Goal: Task Accomplishment & Management: Use online tool/utility

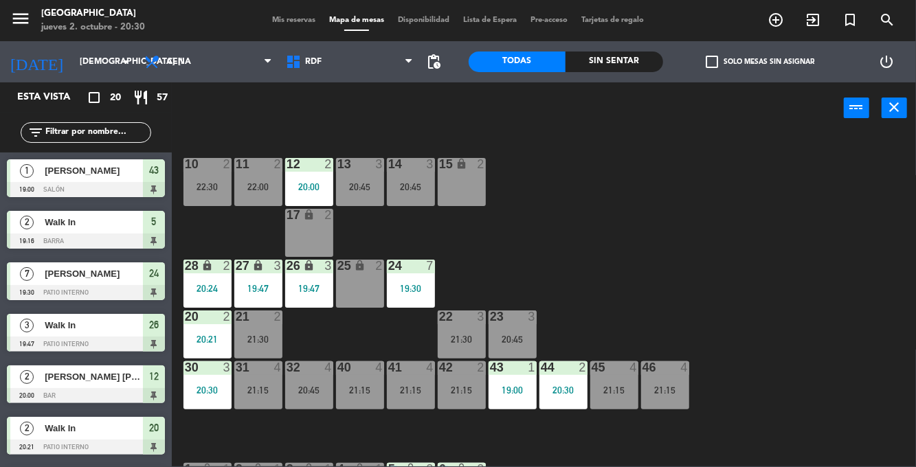
click at [258, 387] on div "21:15" at bounding box center [258, 391] width 48 height 10
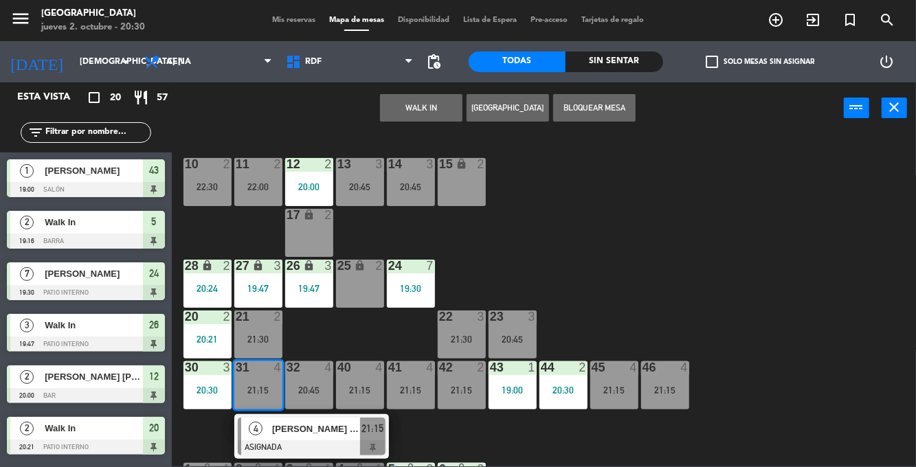
click at [765, 247] on div "10 2 22:30 11 2 22:00 12 2 20:00 13 3 20:45 14 3 20:45 15 lock 2 17 lock 2 24 7…" at bounding box center [549, 299] width 736 height 333
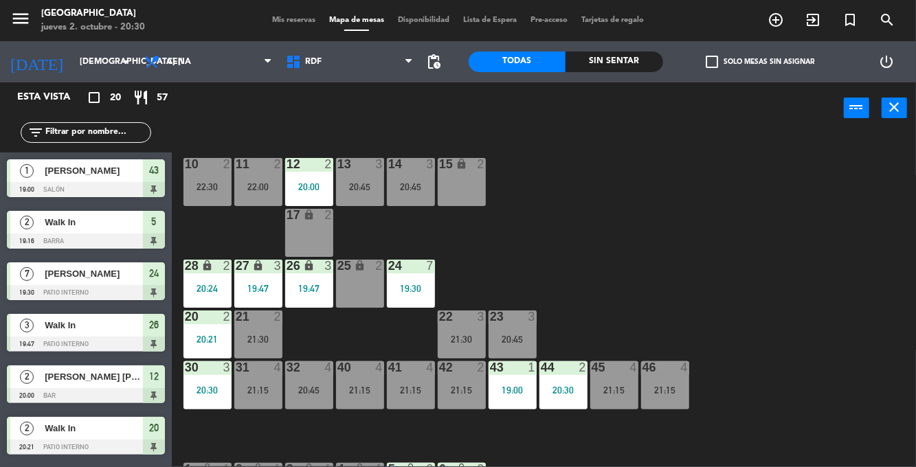
click at [305, 401] on div "32 4 20:45" at bounding box center [309, 386] width 48 height 48
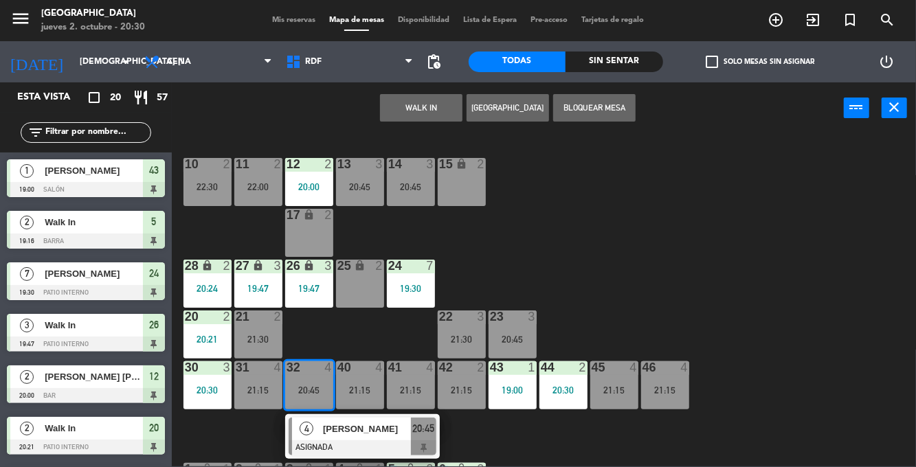
click at [723, 243] on div "10 2 22:30 11 2 22:00 12 2 20:00 13 3 20:45 14 3 20:45 15 lock 2 17 lock 2 24 7…" at bounding box center [549, 299] width 736 height 333
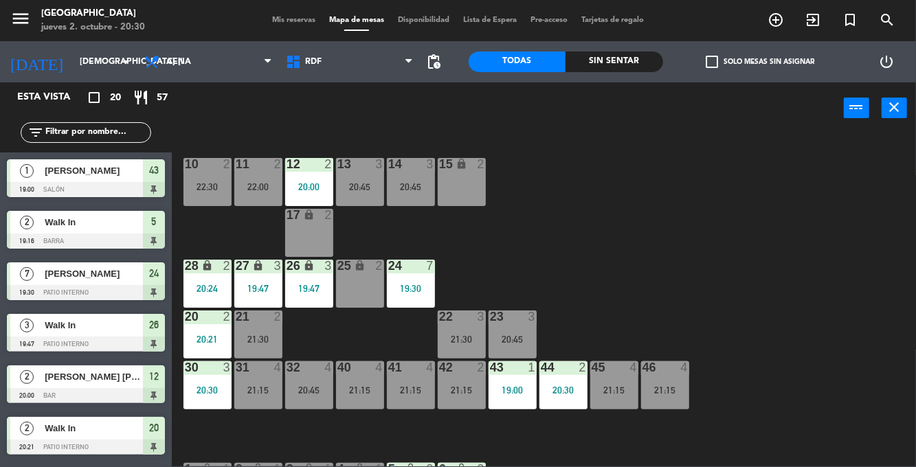
click at [319, 382] on div "32 4 20:45" at bounding box center [309, 386] width 48 height 48
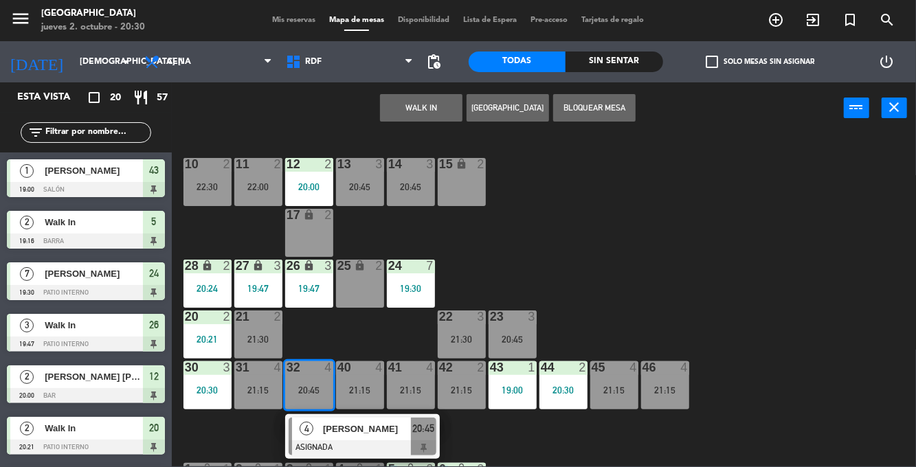
click at [269, 390] on div "21:15" at bounding box center [258, 391] width 48 height 10
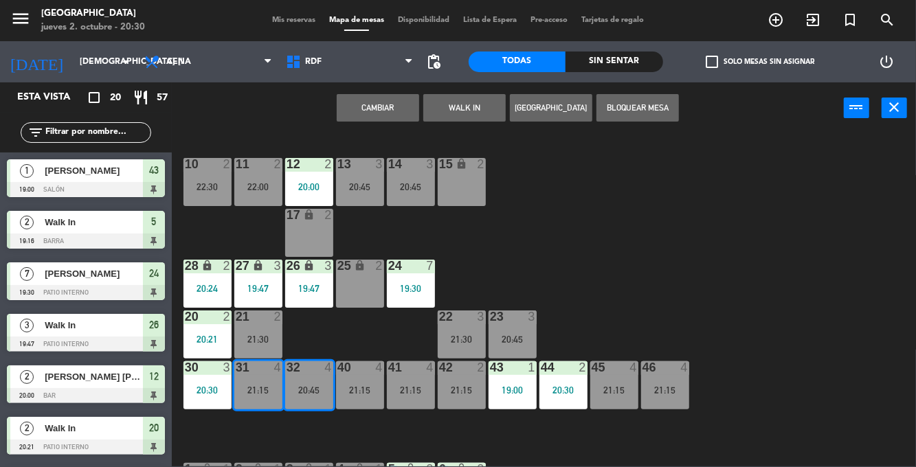
click at [393, 113] on button "Cambiar" at bounding box center [378, 107] width 82 height 27
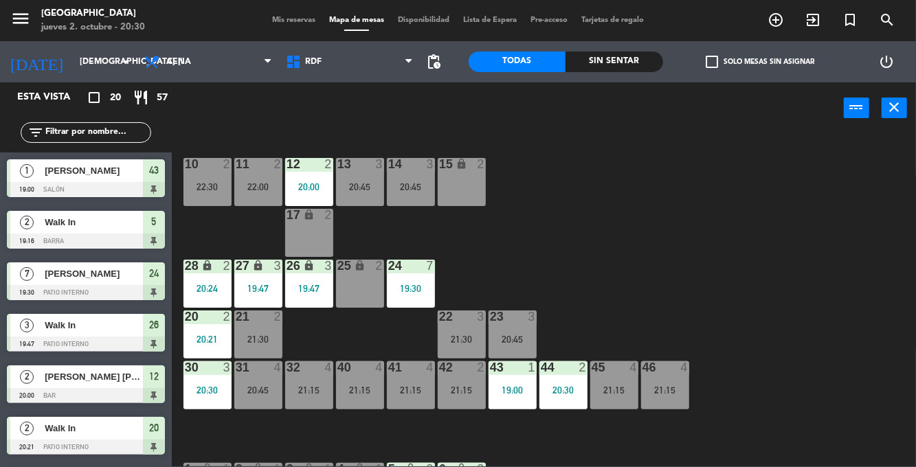
click at [254, 399] on div "31 4 20:45" at bounding box center [258, 386] width 48 height 48
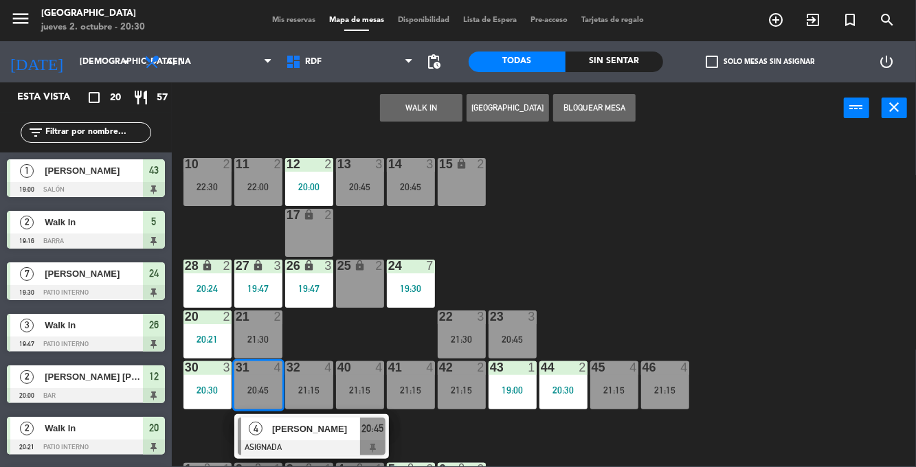
click at [296, 438] on div "[PERSON_NAME]" at bounding box center [315, 429] width 89 height 23
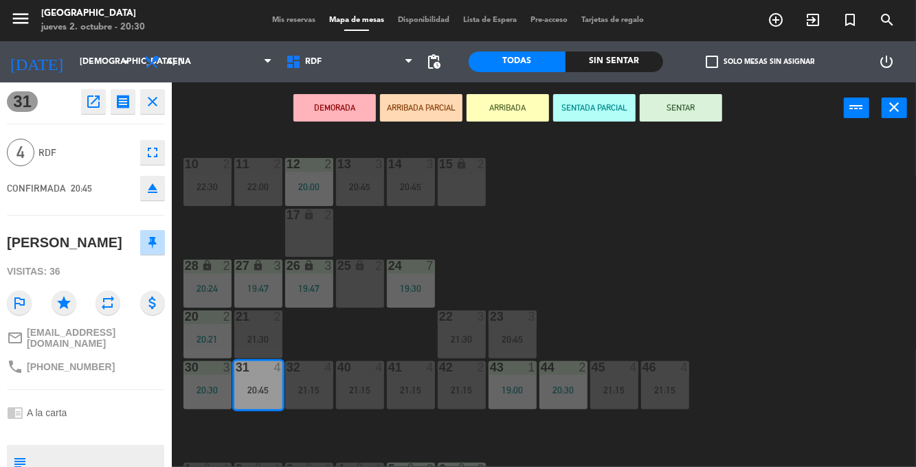
click at [693, 99] on button "SENTAR" at bounding box center [681, 107] width 82 height 27
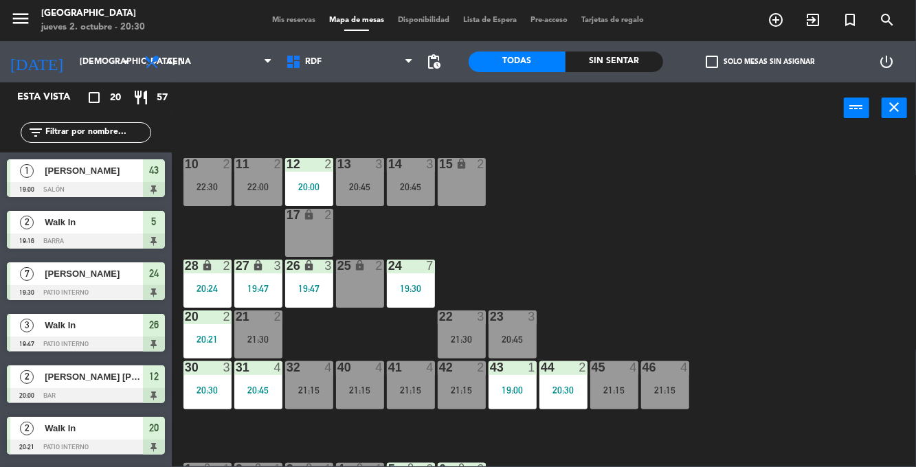
click at [616, 69] on div "Sin sentar" at bounding box center [615, 62] width 98 height 21
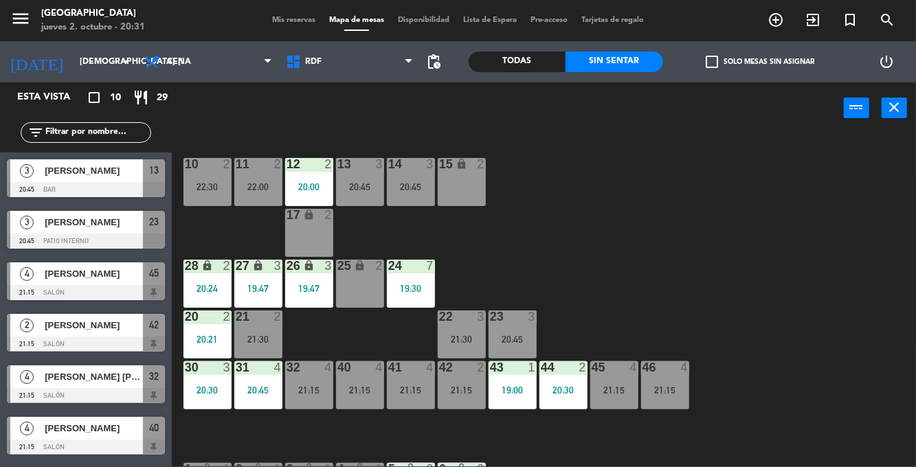
click at [285, 23] on span "Mis reservas" at bounding box center [293, 20] width 57 height 8
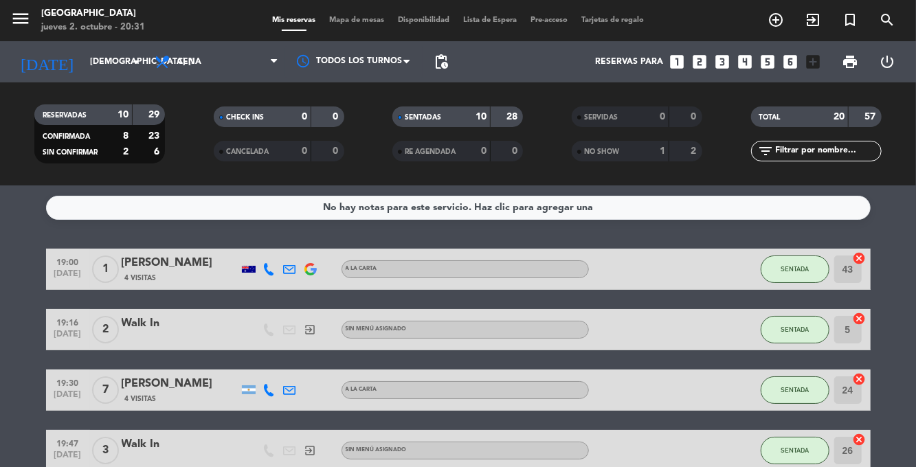
click at [360, 19] on span "Mapa de mesas" at bounding box center [356, 20] width 69 height 8
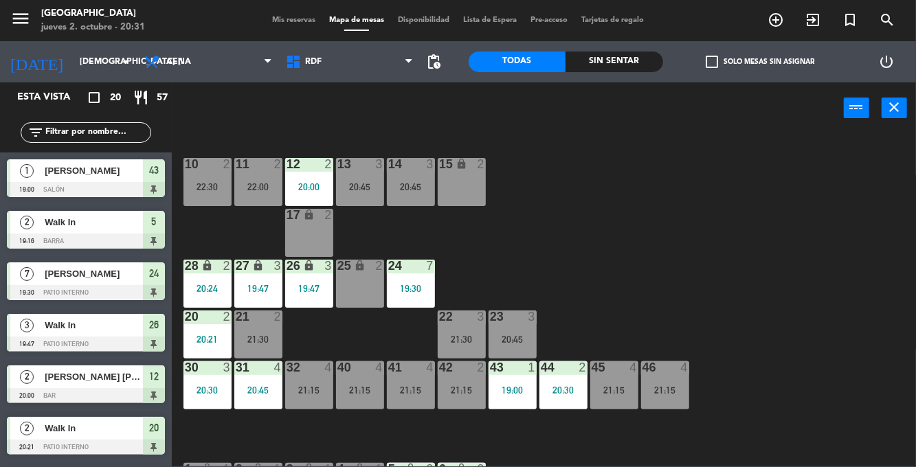
click at [632, 62] on div "Sin sentar" at bounding box center [615, 62] width 98 height 21
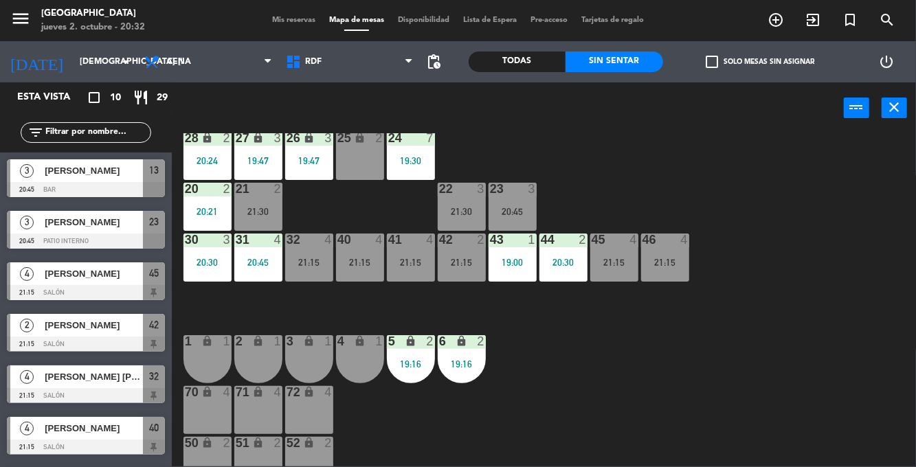
scroll to position [146, 0]
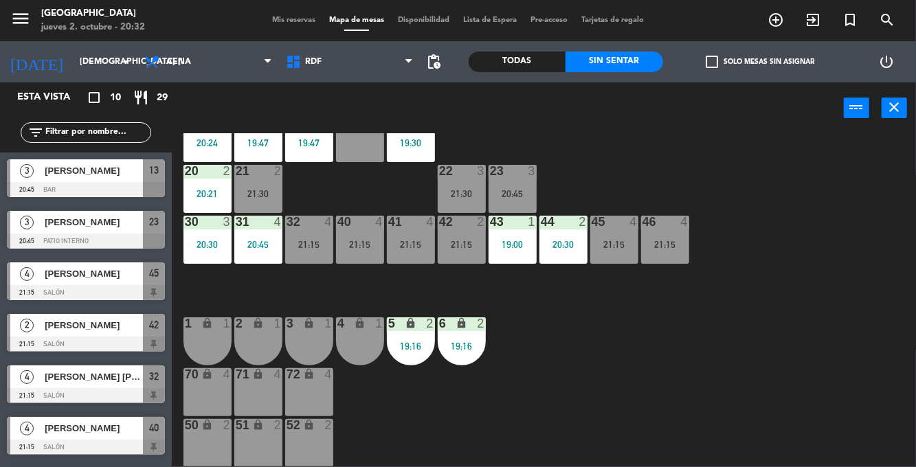
click at [417, 330] on div "lock" at bounding box center [410, 324] width 23 height 13
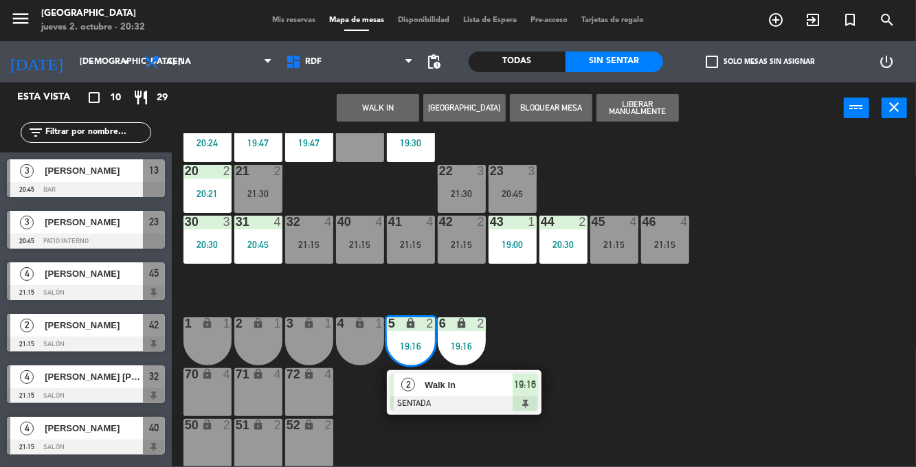
click at [443, 403] on div at bounding box center [464, 404] width 148 height 15
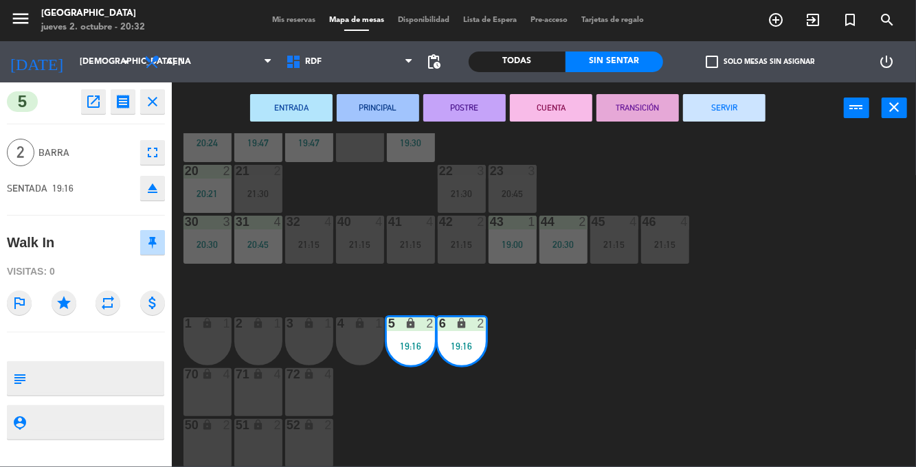
click at [679, 338] on div "10 2 22:30 11 2 22:00 12 2 20:00 13 3 20:45 14 3 20:45 15 lock 2 17 lock 2 24 7…" at bounding box center [549, 299] width 736 height 333
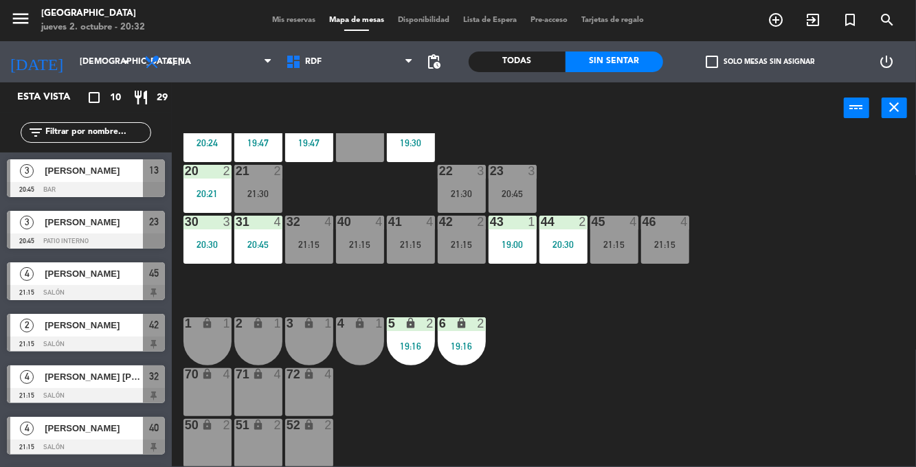
click at [412, 355] on div "5 lock 2 19:16" at bounding box center [411, 342] width 48 height 48
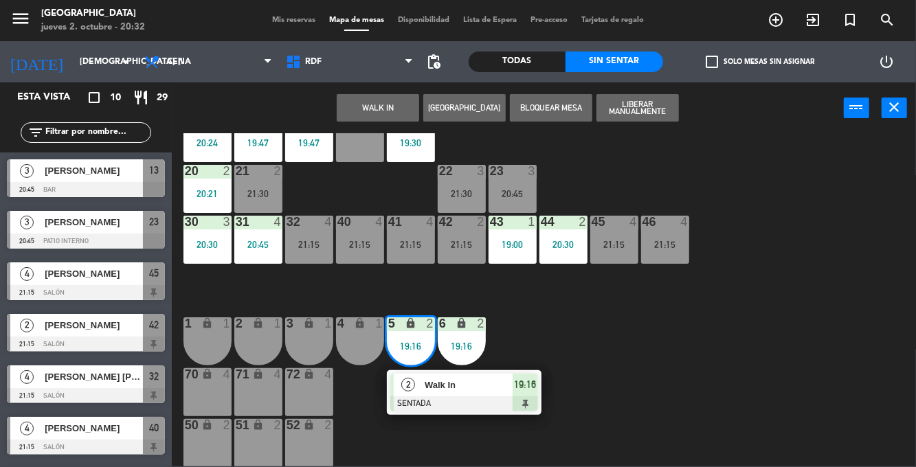
click at [476, 395] on div "Walk In" at bounding box center [467, 385] width 89 height 23
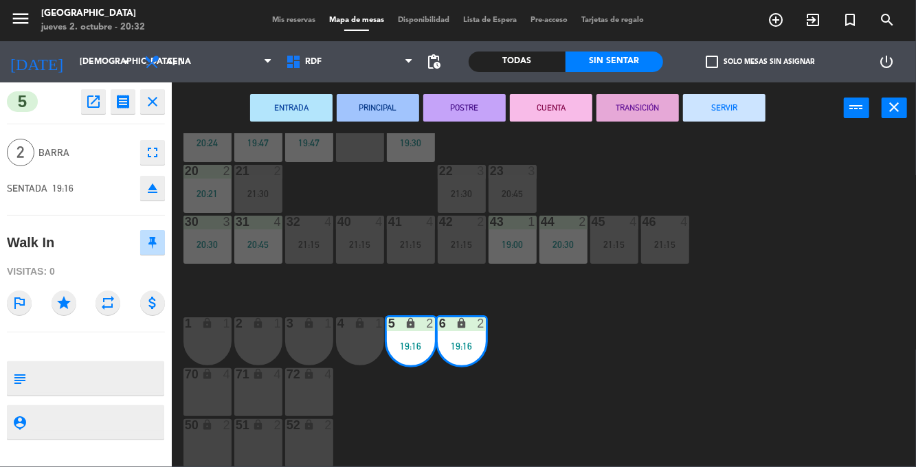
click at [751, 120] on button "SERVIR" at bounding box center [724, 107] width 82 height 27
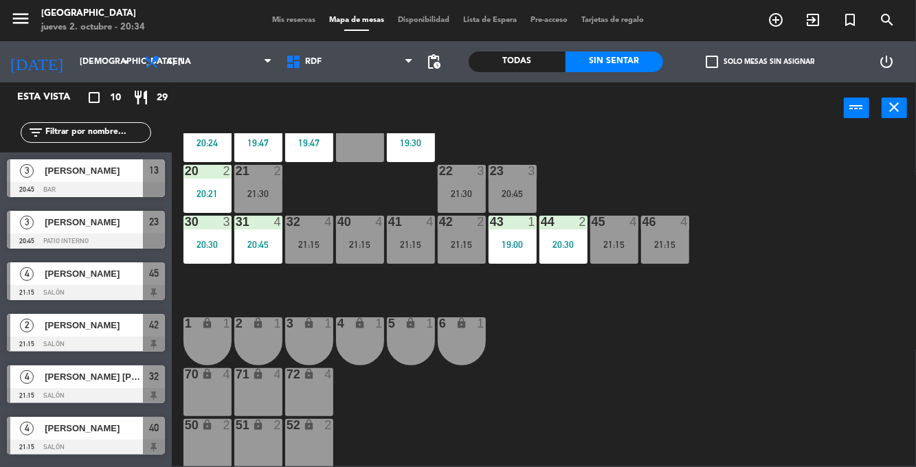
scroll to position [0, 0]
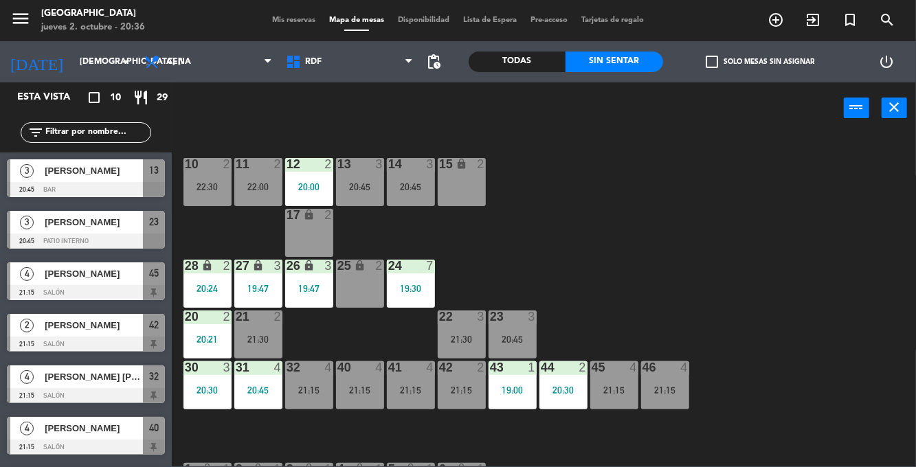
click at [576, 380] on div "44 2 20:30" at bounding box center [564, 386] width 48 height 48
click at [773, 309] on div "10 2 22:30 11 2 22:00 12 2 20:00 13 3 20:45 14 3 20:45 15 lock 2 17 lock 2 24 7…" at bounding box center [549, 299] width 736 height 333
click at [311, 393] on div "21:15" at bounding box center [309, 391] width 48 height 10
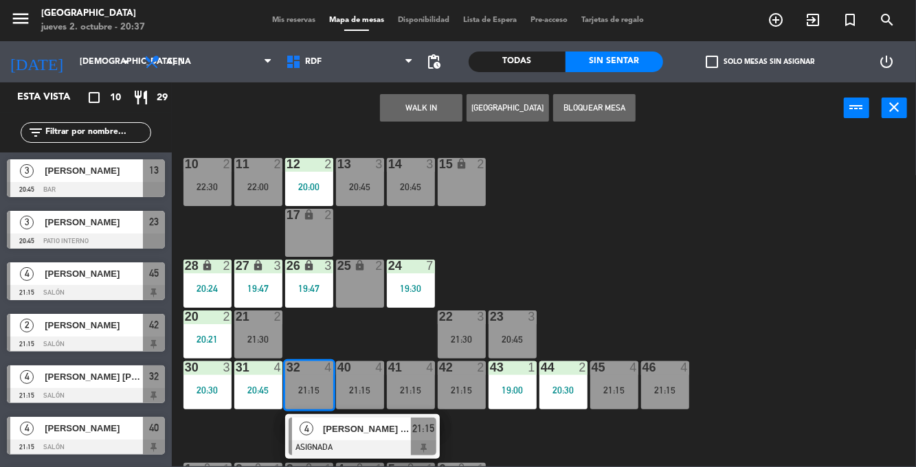
click at [784, 381] on div "10 2 22:30 11 2 22:00 12 2 20:00 13 3 20:45 14 3 20:45 15 lock 2 17 lock 2 24 7…" at bounding box center [549, 299] width 736 height 333
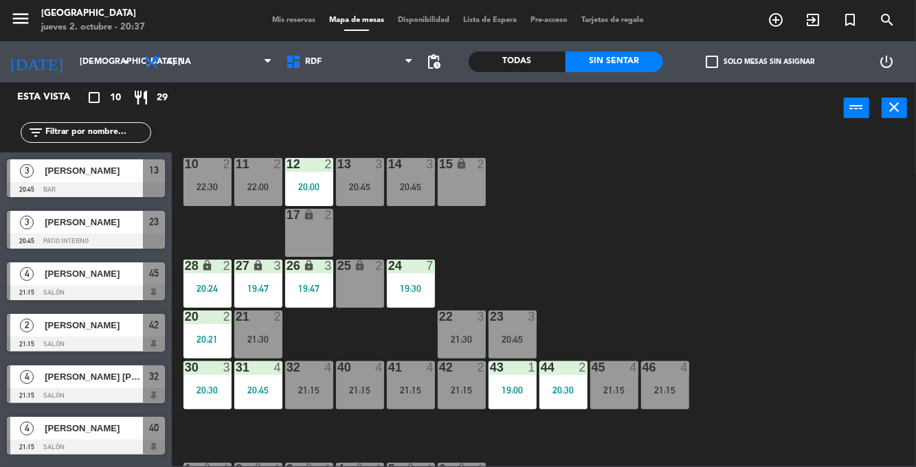
click at [524, 357] on div "23 3 20:45" at bounding box center [513, 335] width 48 height 48
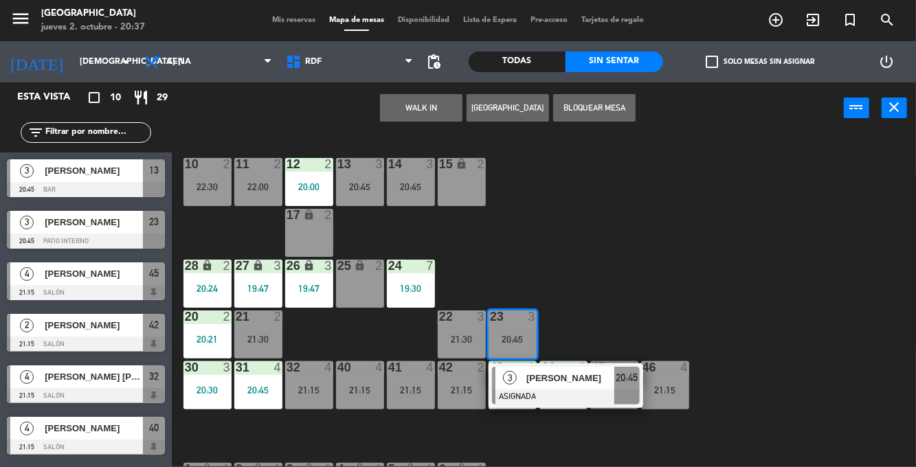
click at [786, 380] on div "10 2 22:30 11 2 22:00 12 2 20:00 13 3 20:45 14 3 20:45 15 lock 2 17 lock 2 24 7…" at bounding box center [549, 299] width 736 height 333
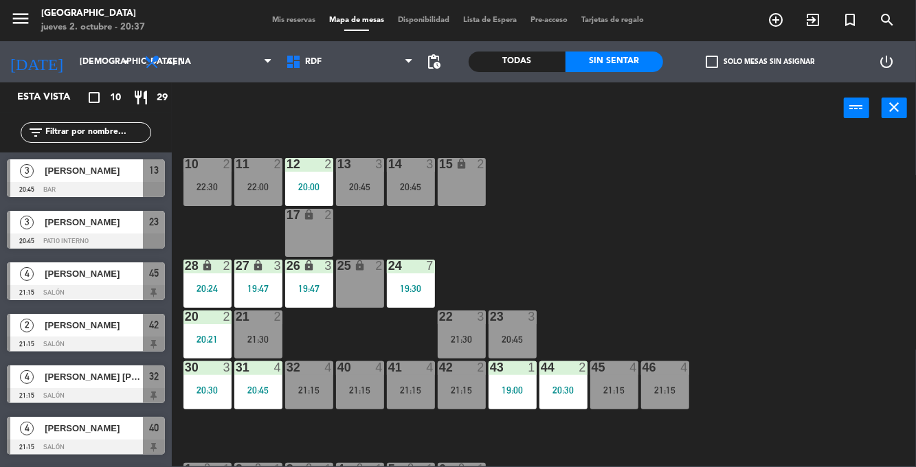
click at [492, 338] on div "20:45" at bounding box center [513, 340] width 48 height 10
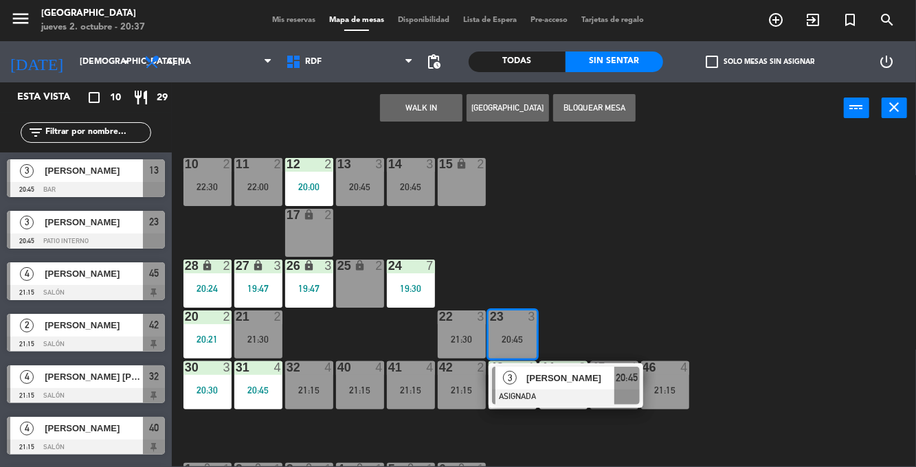
click at [451, 330] on div "22 3 21:30" at bounding box center [462, 335] width 48 height 48
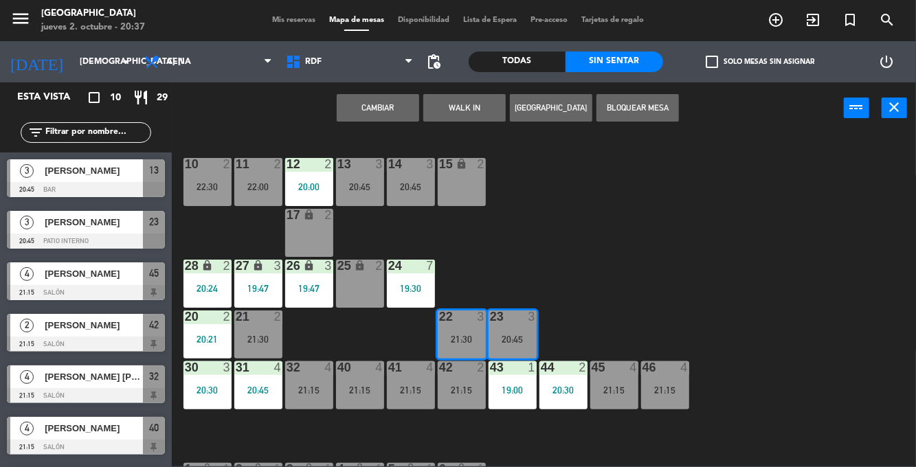
click at [375, 109] on button "Cambiar" at bounding box center [378, 107] width 82 height 27
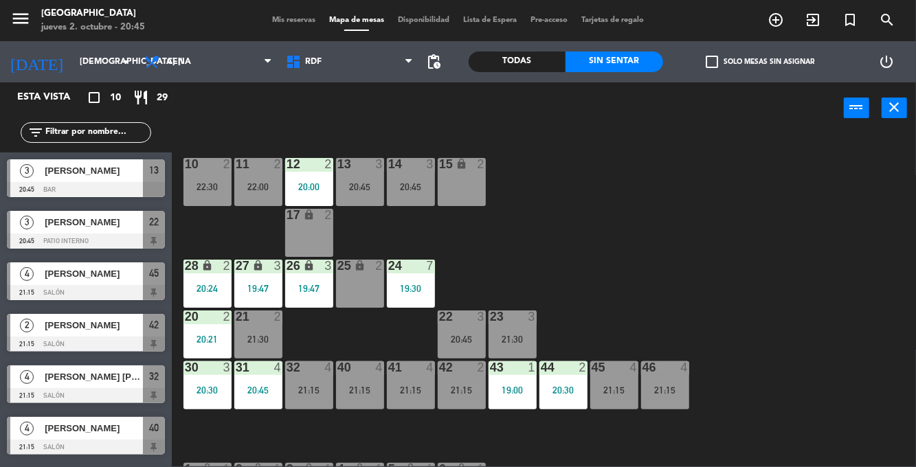
click at [509, 379] on div "43 1 19:00" at bounding box center [513, 386] width 48 height 48
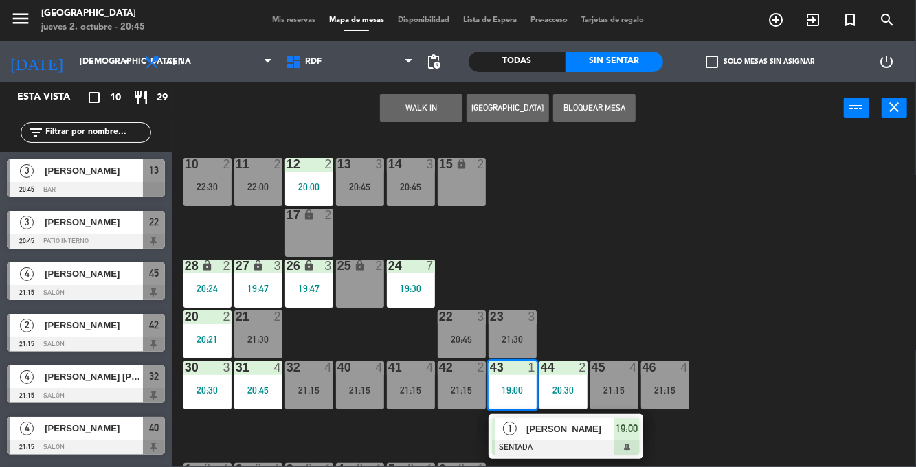
click at [562, 441] on div at bounding box center [566, 448] width 148 height 15
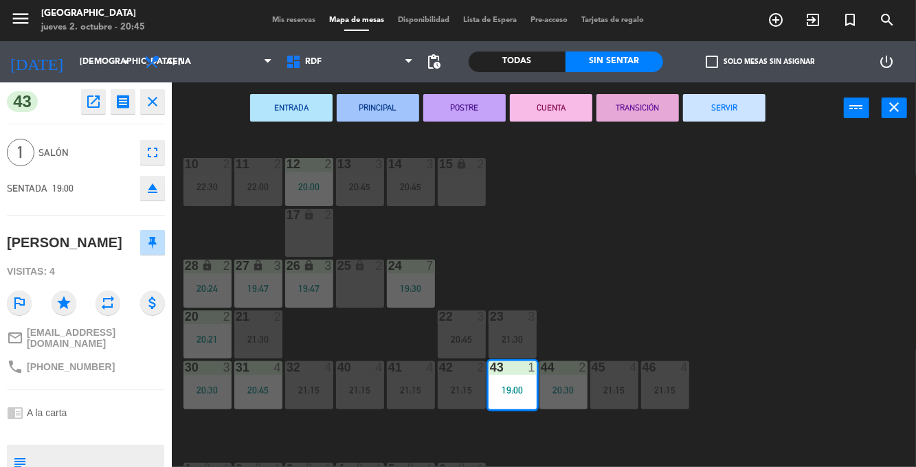
click at [763, 115] on button "SERVIR" at bounding box center [724, 107] width 82 height 27
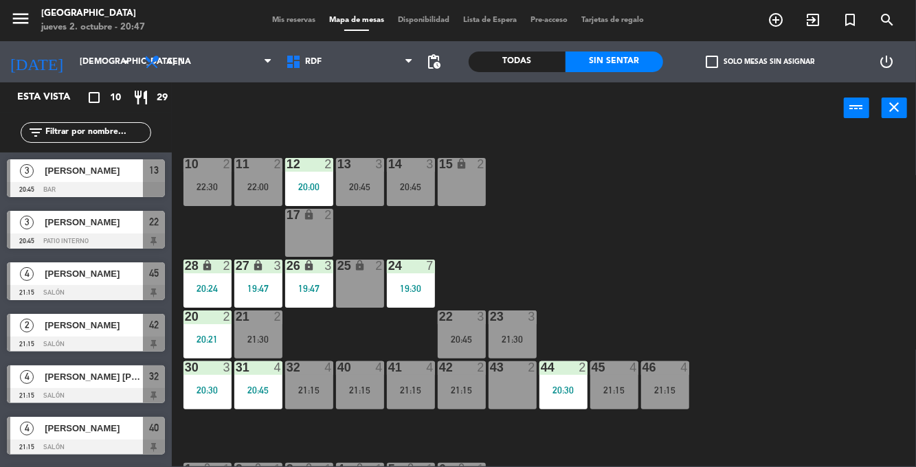
click at [466, 338] on div "20:45" at bounding box center [462, 340] width 48 height 10
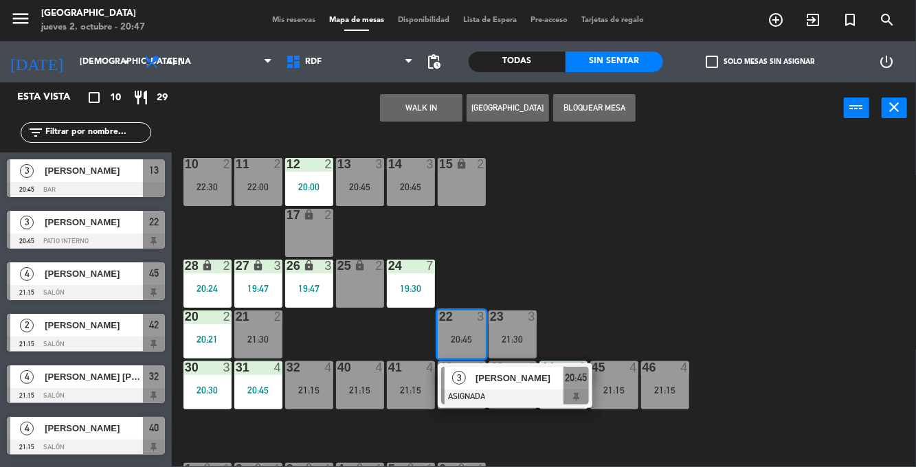
click at [775, 334] on div "10 2 22:30 11 2 22:00 12 2 20:00 13 3 20:45 14 3 20:45 15 lock 2 17 lock 2 24 7…" at bounding box center [549, 299] width 736 height 333
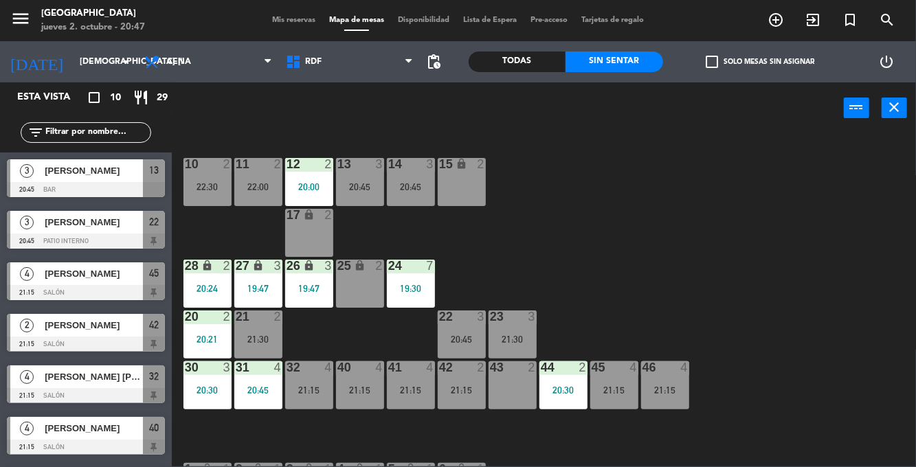
click at [528, 331] on div "23 3 21:30" at bounding box center [513, 335] width 48 height 48
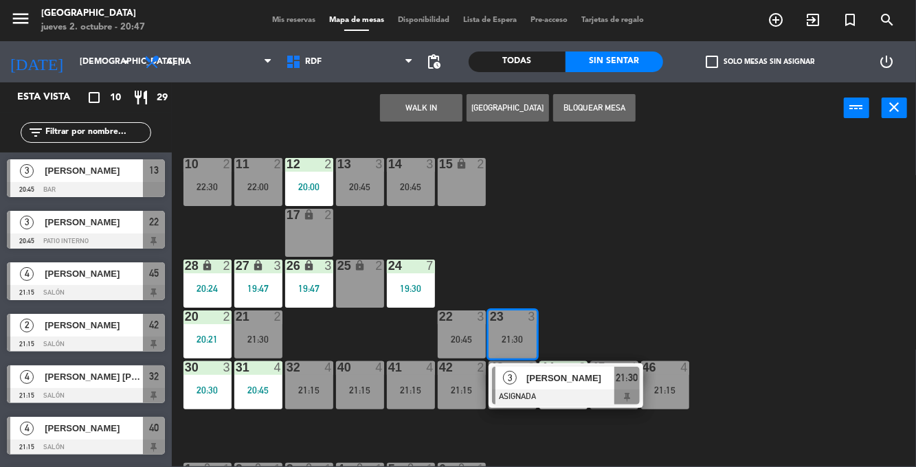
click at [780, 324] on div "10 2 22:30 11 2 22:00 12 2 20:00 13 3 20:45 14 3 20:45 15 lock 2 17 lock 2 24 7…" at bounding box center [549, 299] width 736 height 333
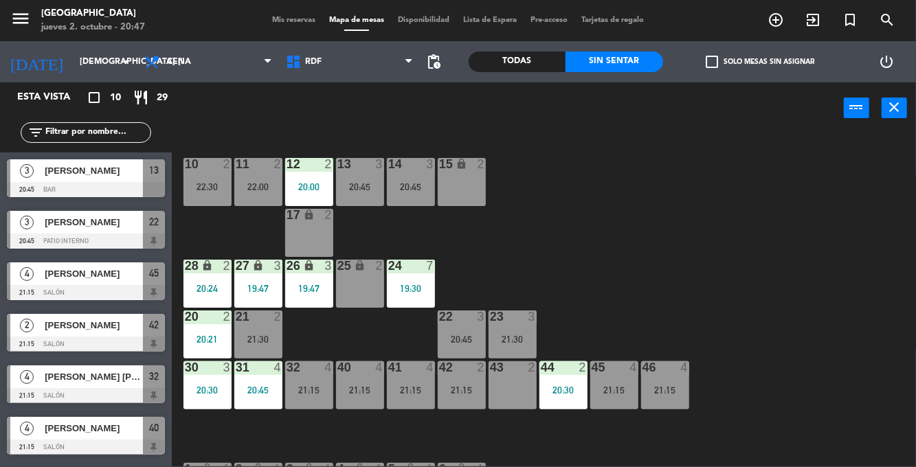
click at [778, 322] on div "10 2 22:30 11 2 22:00 12 2 20:00 13 3 20:45 14 3 20:45 15 lock 2 17 lock 2 24 7…" at bounding box center [549, 299] width 736 height 333
click at [461, 333] on div "22 3 20:45" at bounding box center [462, 335] width 48 height 48
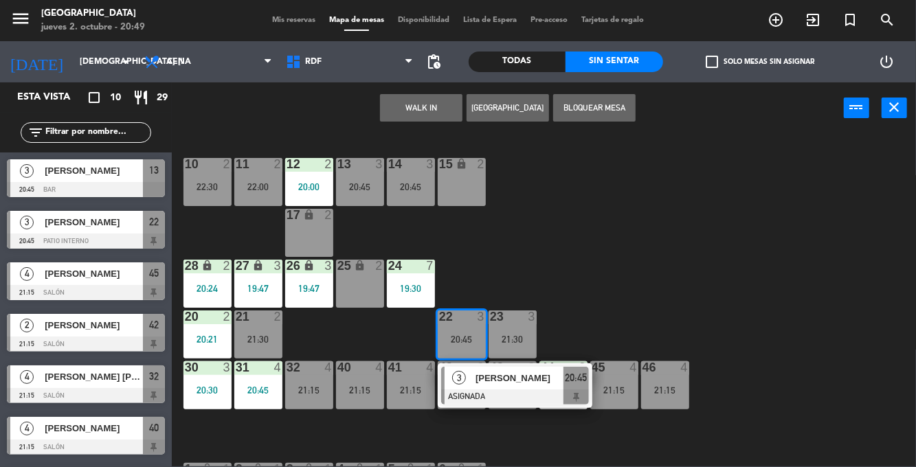
click at [311, 395] on div "21:15" at bounding box center [309, 391] width 48 height 10
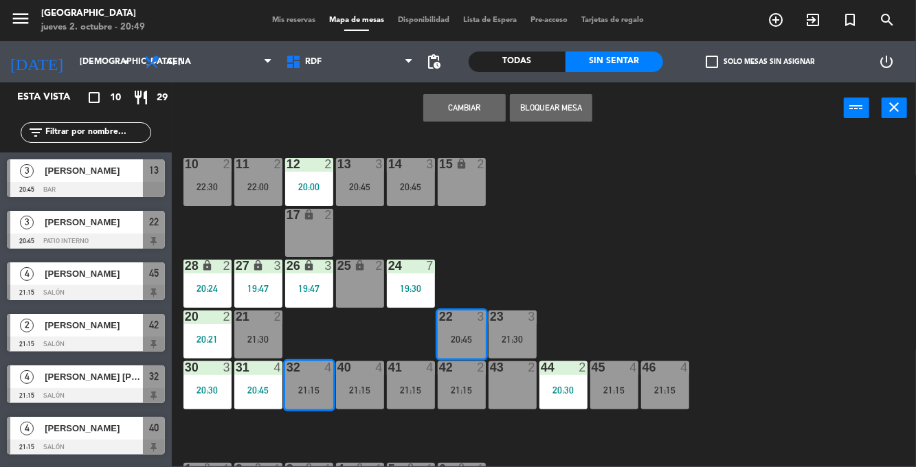
click at [472, 118] on button "Cambiar" at bounding box center [464, 107] width 82 height 27
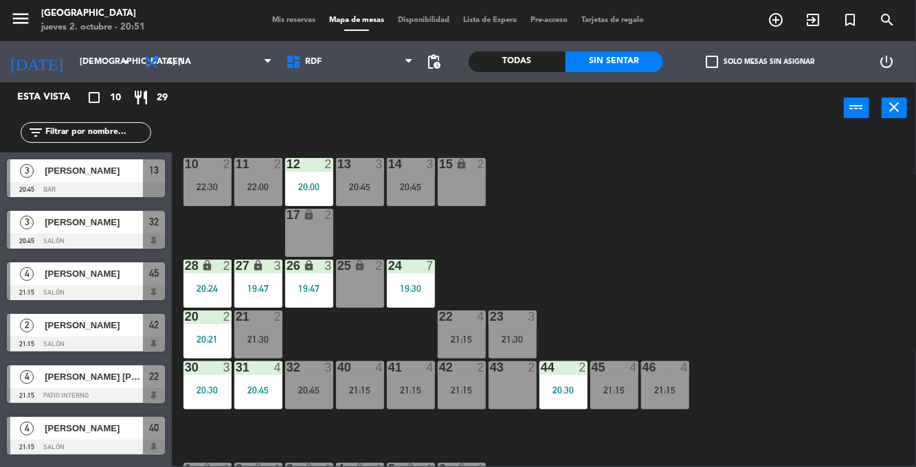
click at [308, 381] on div "32 3 20:45" at bounding box center [309, 386] width 48 height 48
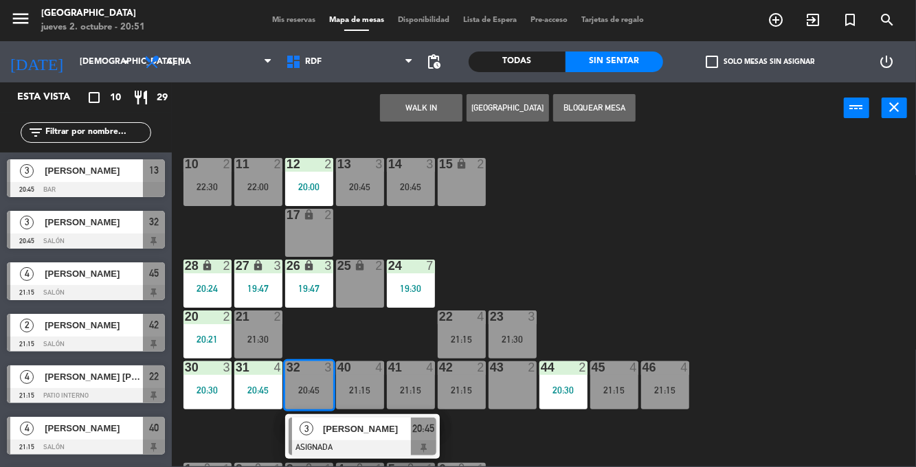
click at [626, 388] on div "21:15" at bounding box center [615, 391] width 48 height 10
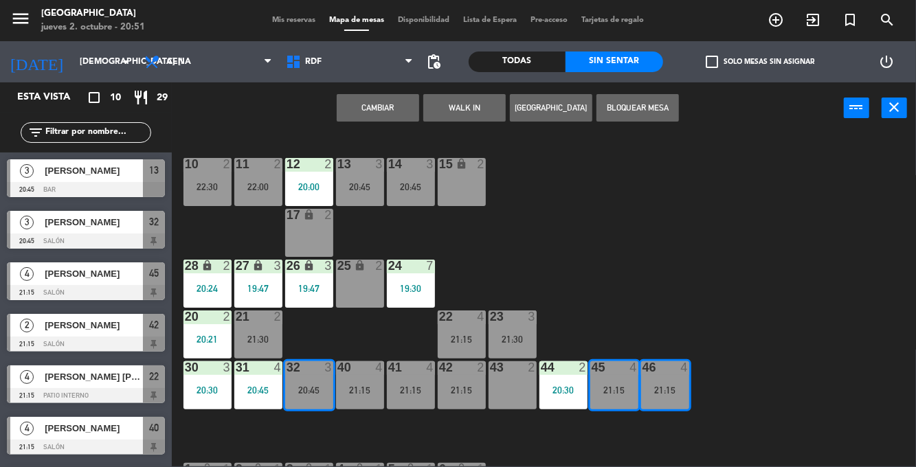
click at [401, 104] on button "Cambiar" at bounding box center [378, 107] width 82 height 27
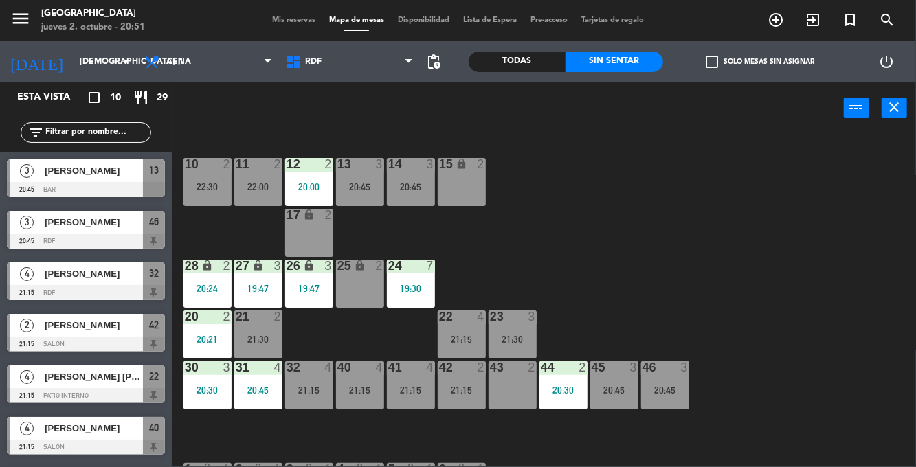
click at [621, 391] on div "20:45" at bounding box center [615, 391] width 48 height 10
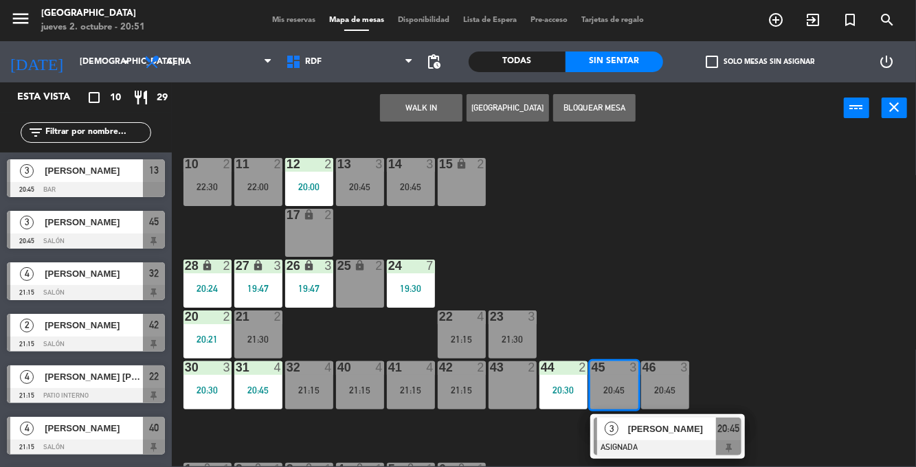
click at [665, 444] on div at bounding box center [668, 448] width 148 height 15
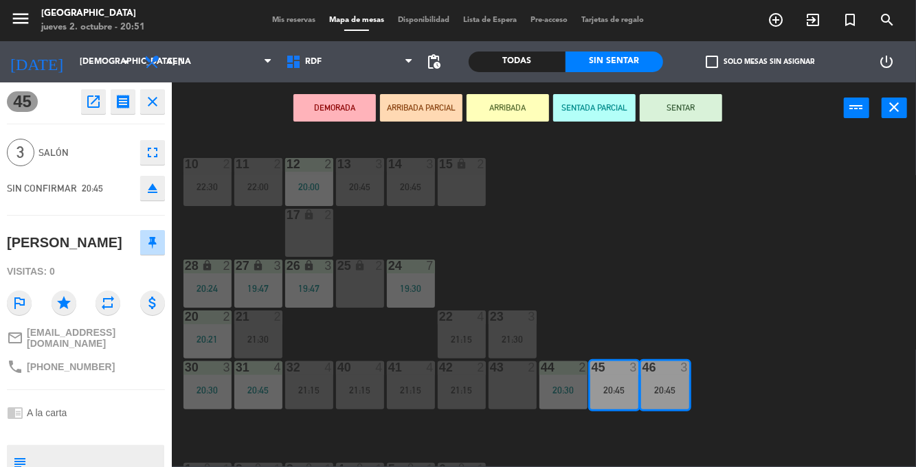
click at [693, 102] on button "SENTAR" at bounding box center [681, 107] width 82 height 27
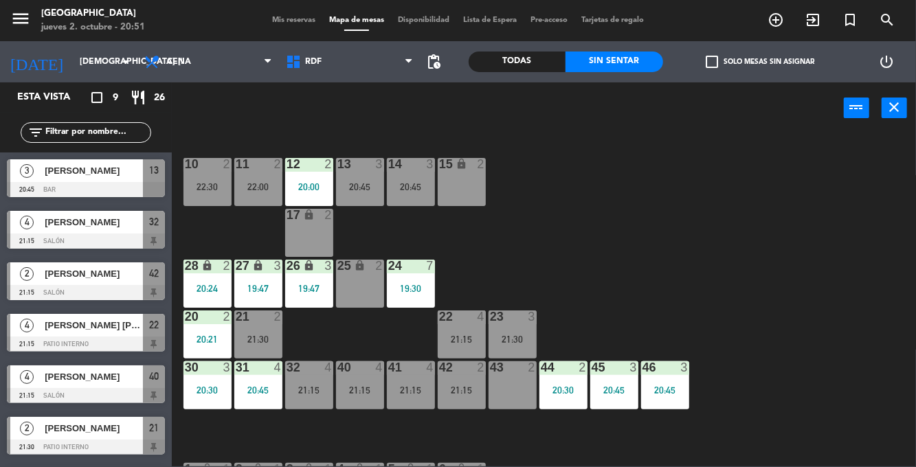
click at [320, 401] on div "32 4 21:15" at bounding box center [309, 386] width 48 height 48
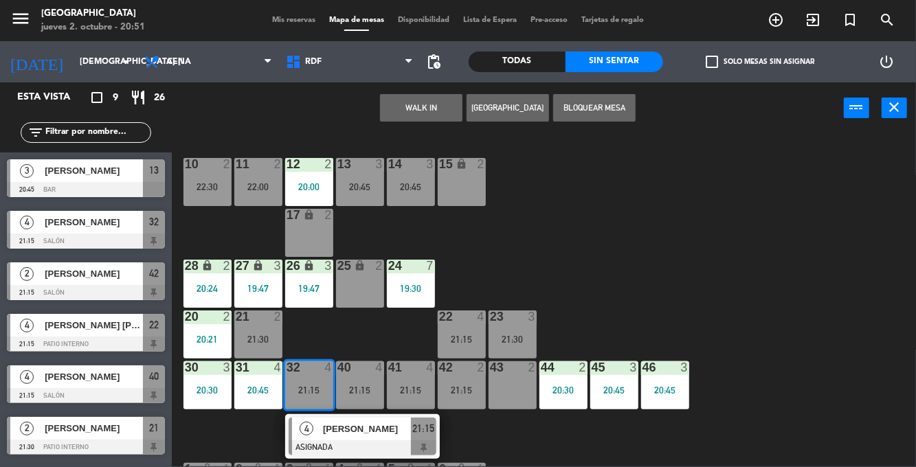
click at [783, 369] on div "10 2 22:30 11 2 22:00 12 2 20:00 13 3 20:45 14 3 20:45 15 lock 2 17 lock 2 24 7…" at bounding box center [549, 299] width 736 height 333
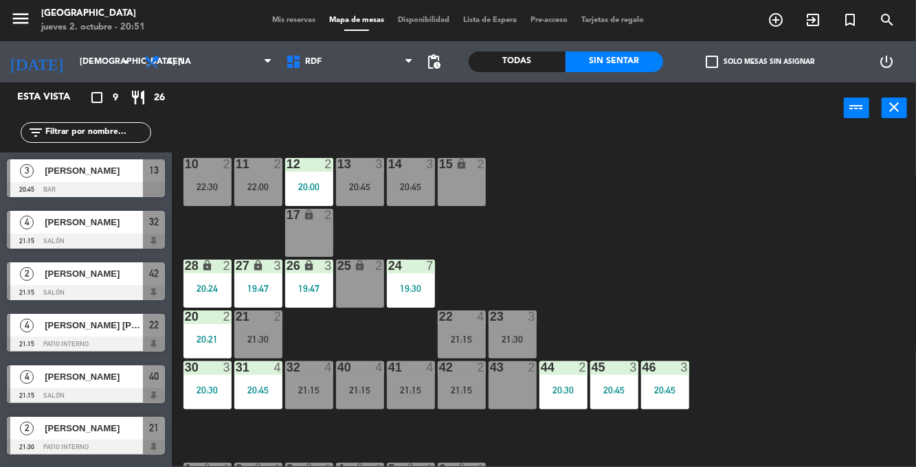
click at [447, 333] on div "22 4 21:15" at bounding box center [462, 335] width 48 height 48
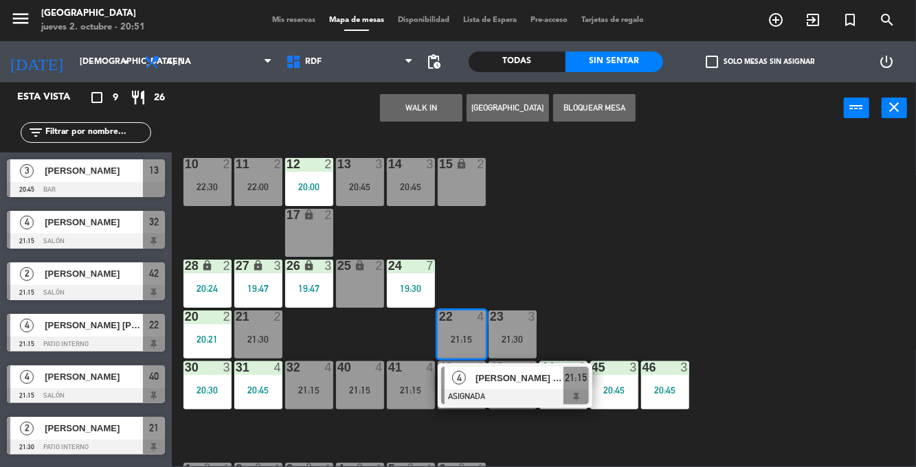
click at [749, 232] on div "10 2 22:30 11 2 22:00 12 2 20:00 13 3 20:45 14 3 20:45 15 lock 2 17 lock 2 24 7…" at bounding box center [549, 299] width 736 height 333
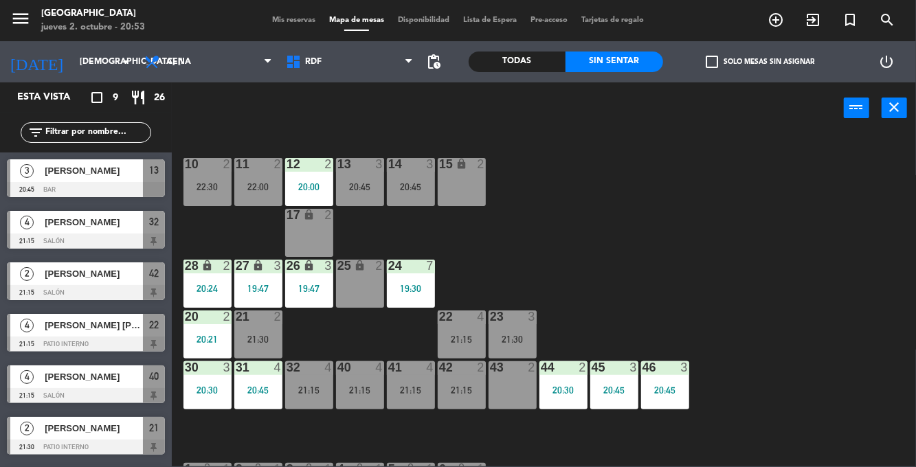
click at [354, 188] on div "20:45" at bounding box center [360, 187] width 48 height 10
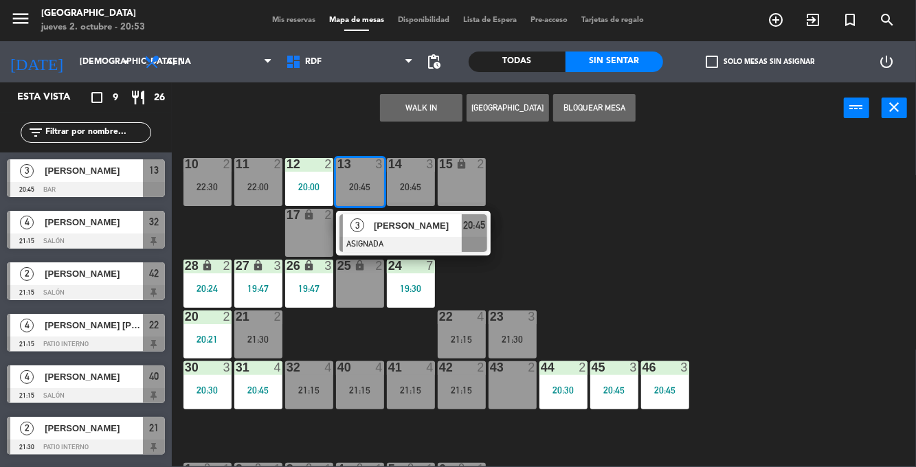
click at [368, 234] on div "3" at bounding box center [358, 225] width 30 height 23
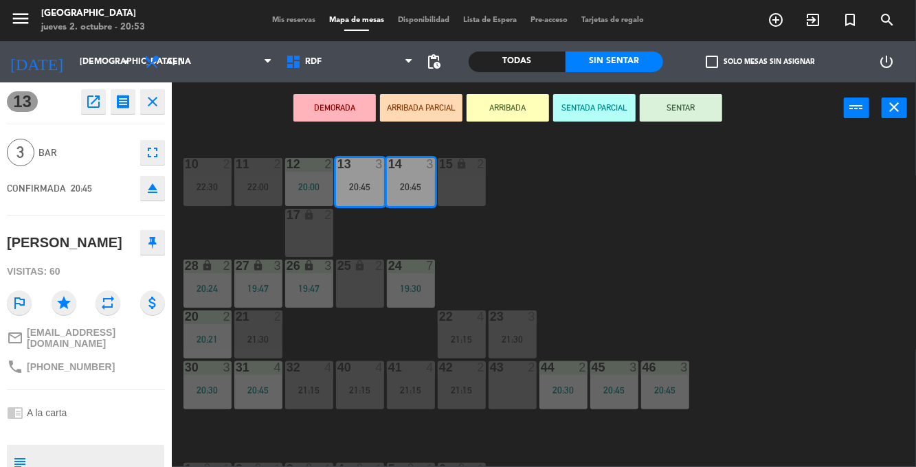
click at [657, 113] on button "SENTAR" at bounding box center [681, 107] width 82 height 27
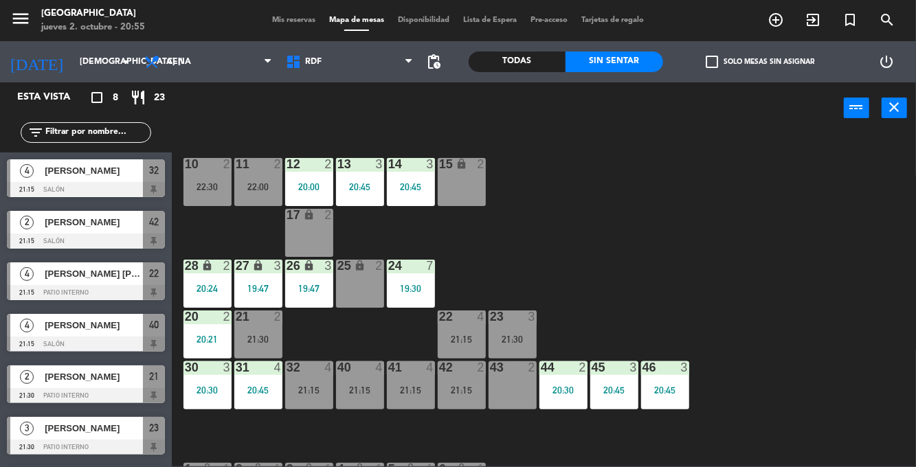
click at [301, 379] on div "32 4 21:15" at bounding box center [309, 386] width 48 height 48
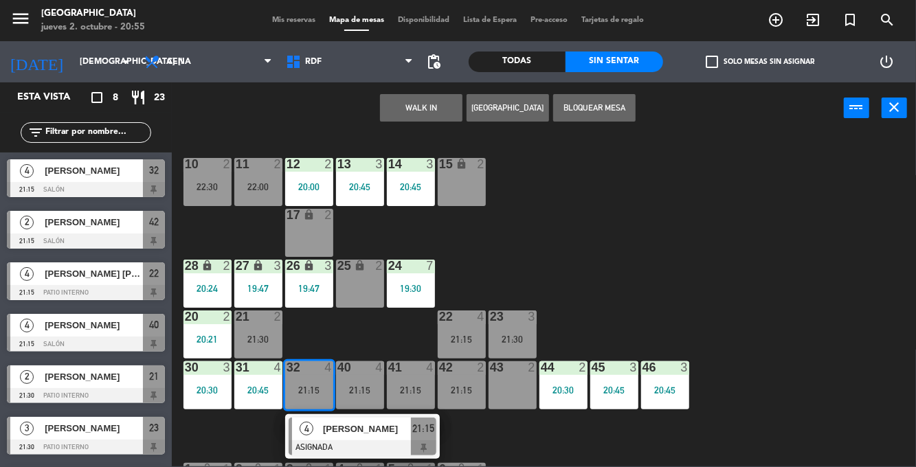
click at [302, 329] on div "10 2 22:30 11 2 22:00 12 2 20:00 13 3 20:45 14 3 20:45 15 lock 2 17 lock 2 24 7…" at bounding box center [549, 299] width 736 height 333
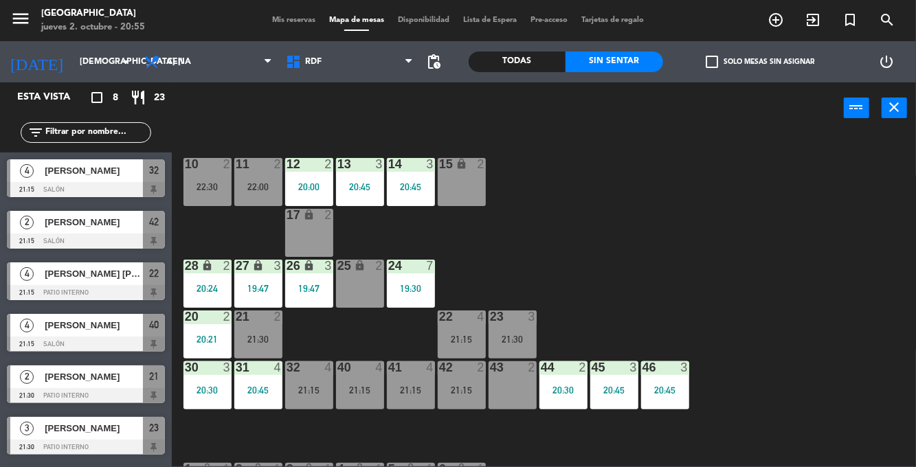
click at [462, 331] on div "22 4 21:15" at bounding box center [462, 335] width 48 height 48
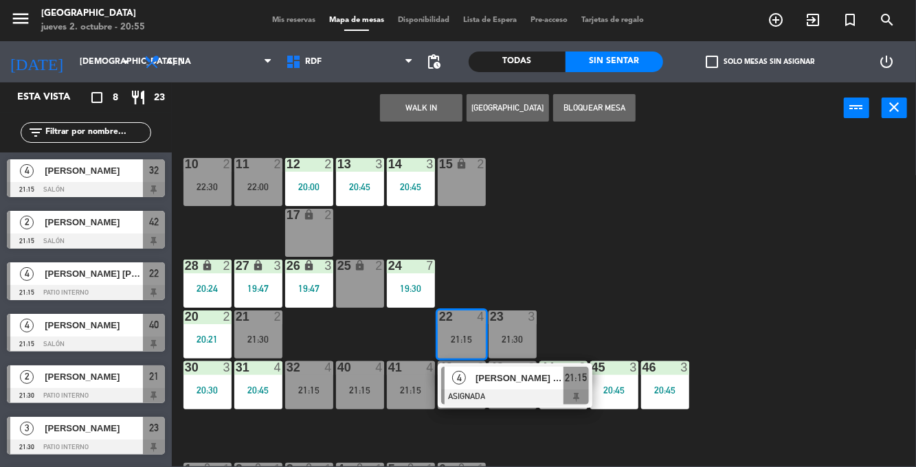
click at [496, 228] on div "10 2 22:30 11 2 22:00 12 2 20:00 13 3 20:45 14 3 20:45 15 lock 2 17 lock 2 24 7…" at bounding box center [549, 299] width 736 height 333
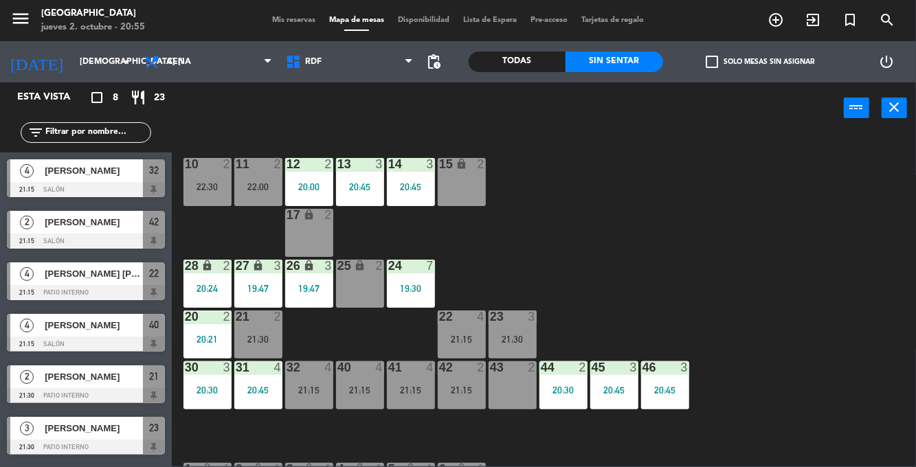
click at [512, 340] on div "21:30" at bounding box center [513, 340] width 48 height 10
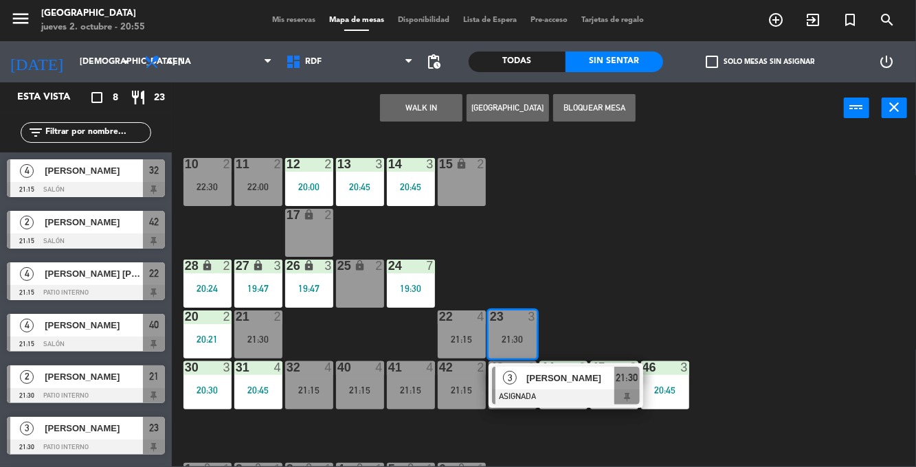
click at [500, 229] on div "10 2 22:30 11 2 22:00 12 2 20:00 13 3 20:45 14 3 20:45 15 lock 2 17 lock 2 24 7…" at bounding box center [549, 299] width 736 height 333
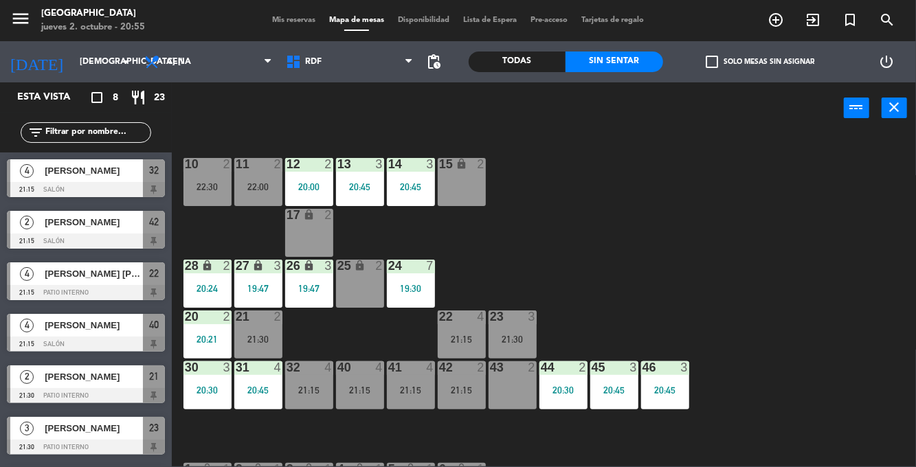
click at [352, 386] on div "21:15" at bounding box center [360, 391] width 48 height 10
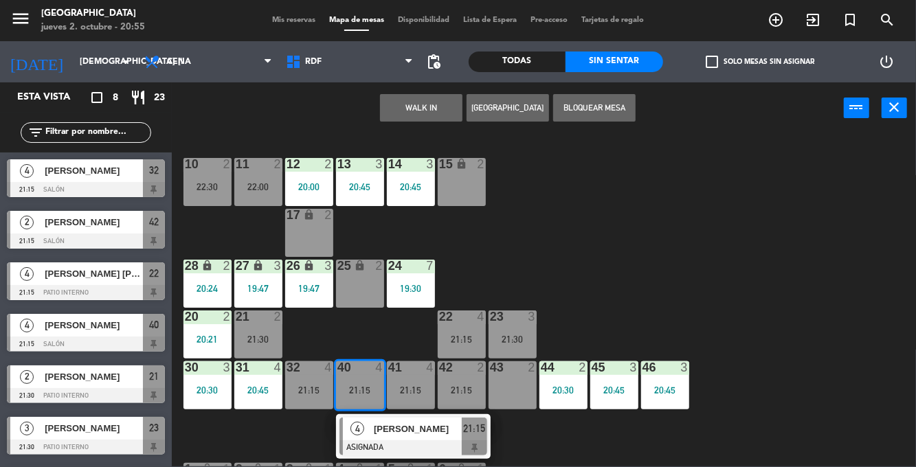
click at [572, 188] on div "10 2 22:30 11 2 22:00 12 2 20:00 13 3 20:45 14 3 20:45 15 lock 2 17 lock 2 24 7…" at bounding box center [549, 299] width 736 height 333
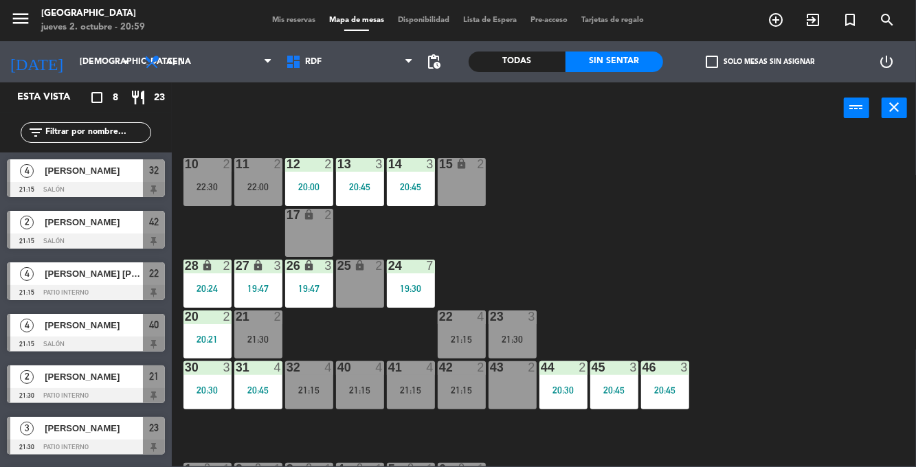
click at [415, 170] on div "14 3" at bounding box center [411, 165] width 48 height 14
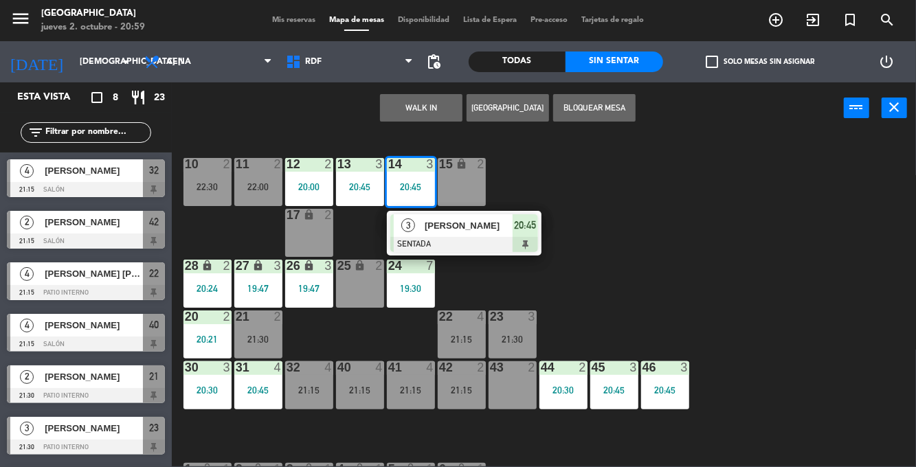
click at [470, 340] on div "21:15" at bounding box center [462, 340] width 48 height 10
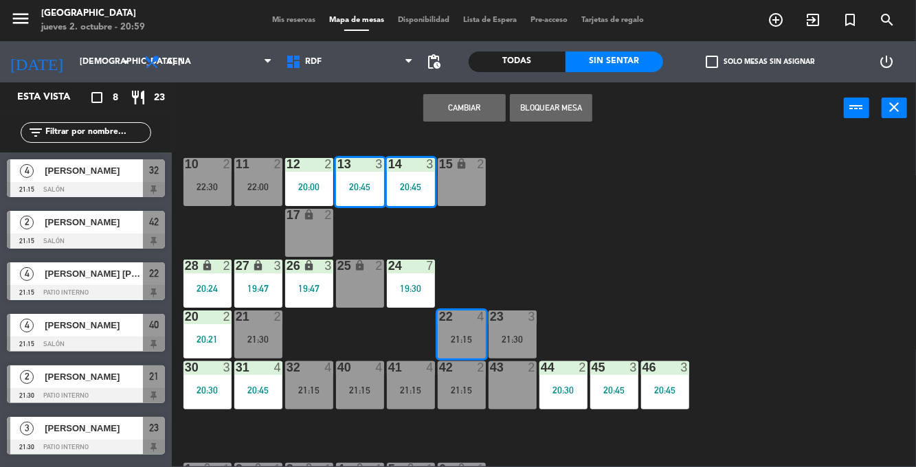
click at [477, 104] on button "Cambiar" at bounding box center [464, 107] width 82 height 27
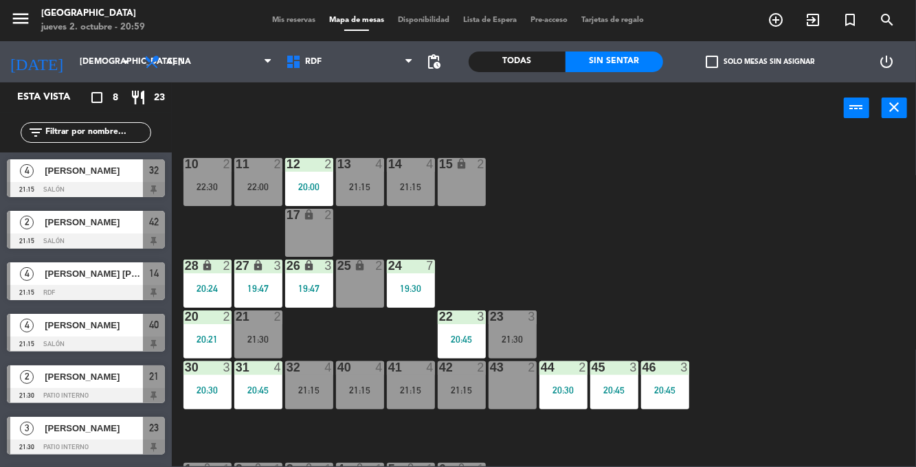
click at [462, 344] on div "20:45" at bounding box center [462, 340] width 48 height 10
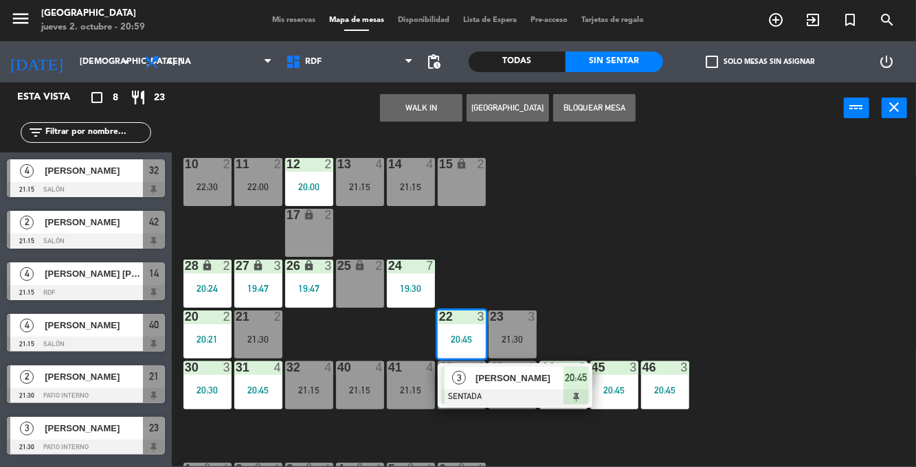
click at [631, 287] on div "10 2 22:30 11 2 22:00 12 2 20:00 13 4 21:15 14 4 21:15 15 lock 2 17 lock 2 24 7…" at bounding box center [549, 299] width 736 height 333
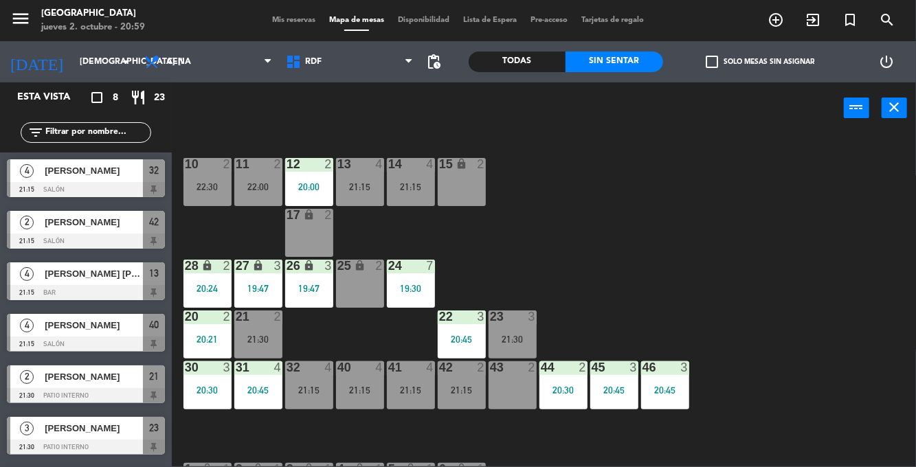
click at [413, 175] on div "14 4 21:15" at bounding box center [411, 182] width 48 height 48
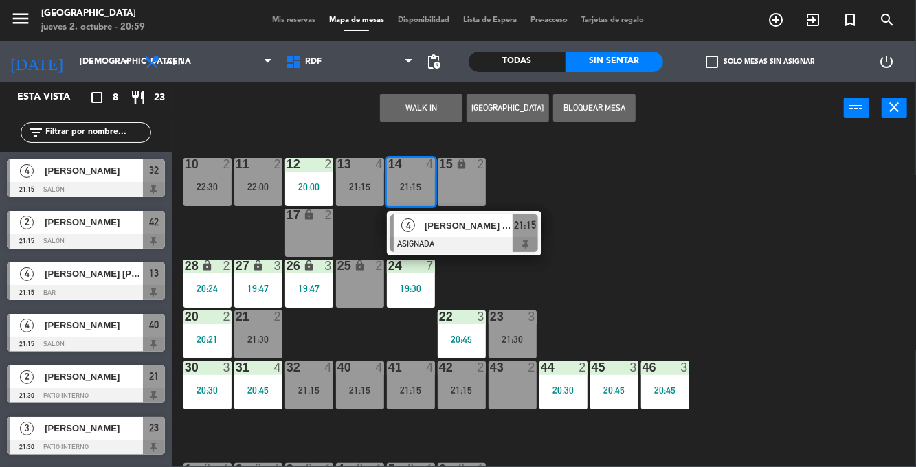
click at [671, 265] on div "10 2 22:30 11 2 22:00 12 2 20:00 13 4 21:15 14 4 21:15 4 [PERSON_NAME] [PERSON_…" at bounding box center [549, 299] width 736 height 333
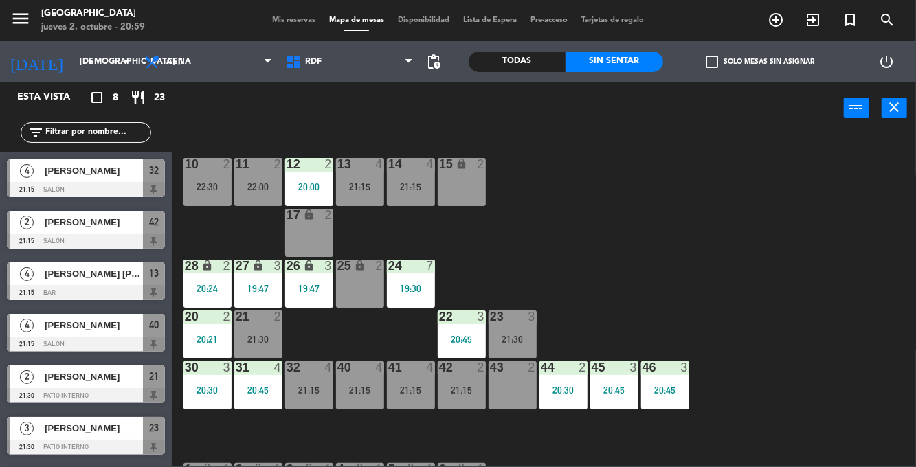
click at [366, 395] on div "21:15" at bounding box center [360, 391] width 48 height 10
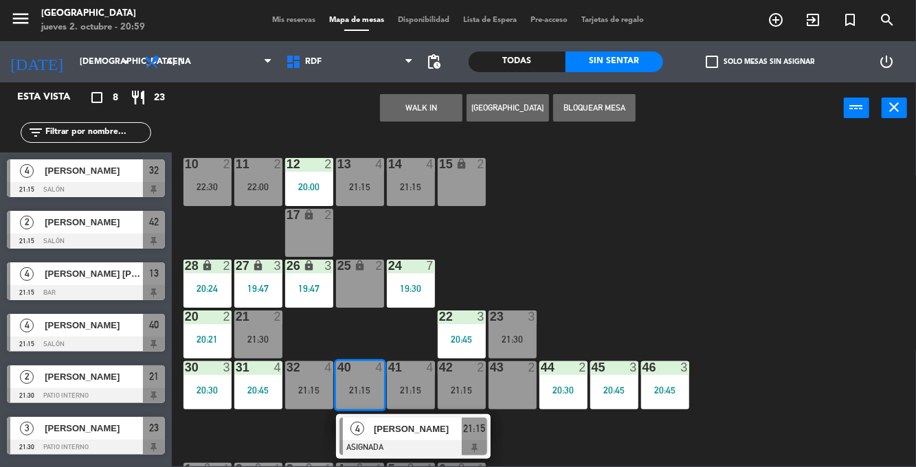
click at [441, 440] on div "[PERSON_NAME]" at bounding box center [417, 429] width 89 height 23
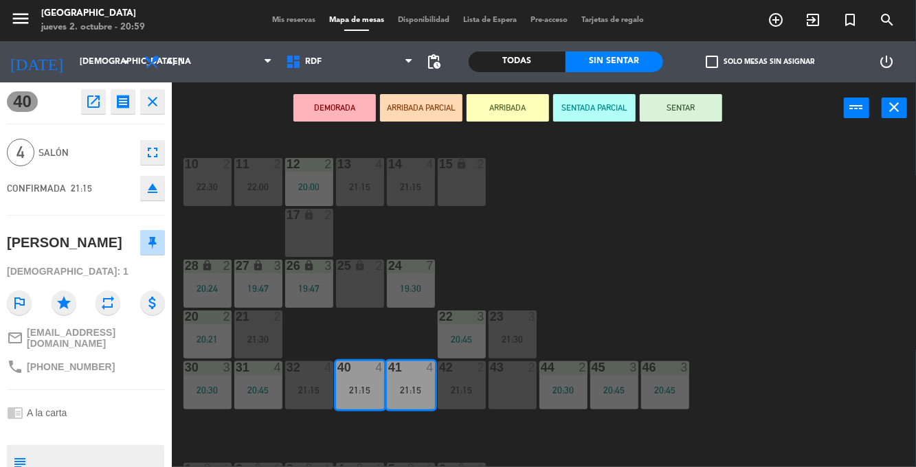
click at [712, 110] on button "SENTAR" at bounding box center [681, 107] width 82 height 27
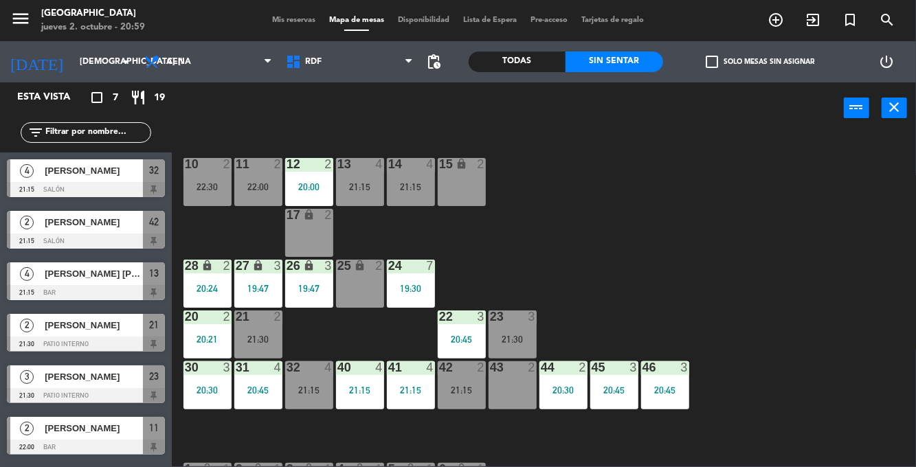
click at [502, 70] on div "Todas" at bounding box center [518, 62] width 98 height 21
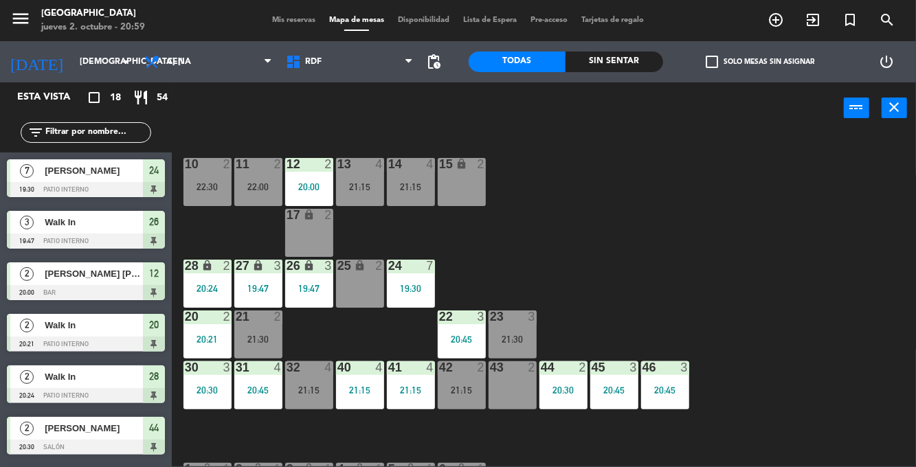
click at [608, 63] on div "Sin sentar" at bounding box center [615, 62] width 98 height 21
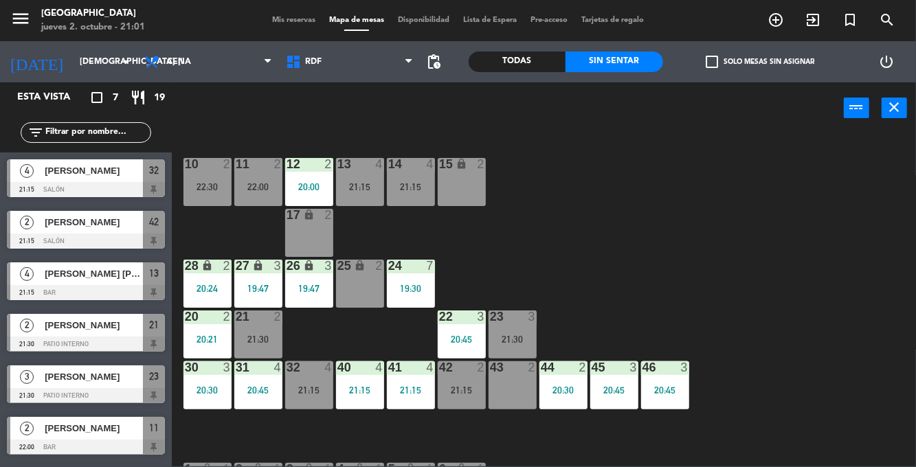
click at [272, 17] on span "Mis reservas" at bounding box center [293, 20] width 57 height 8
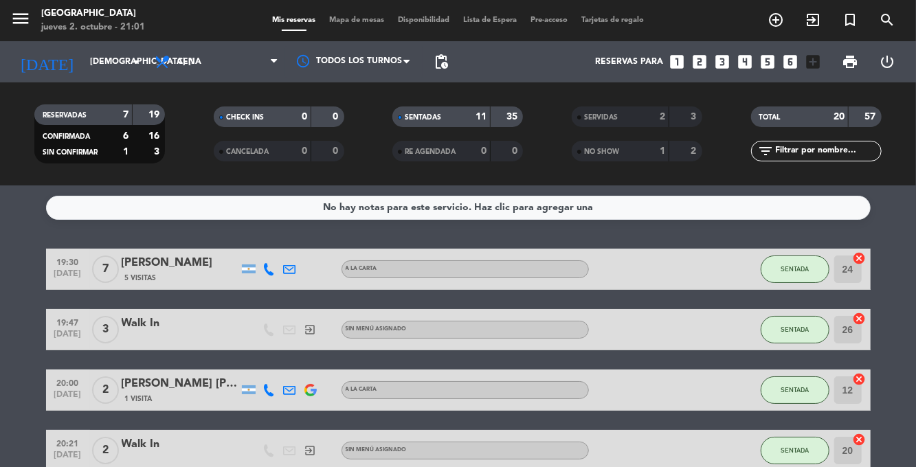
click at [337, 23] on span "Mapa de mesas" at bounding box center [356, 20] width 69 height 8
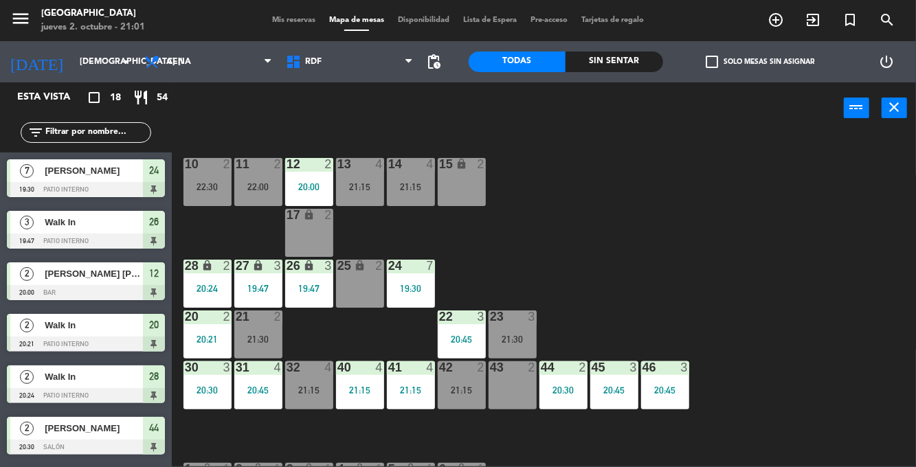
click at [617, 69] on div "Sin sentar" at bounding box center [615, 62] width 98 height 21
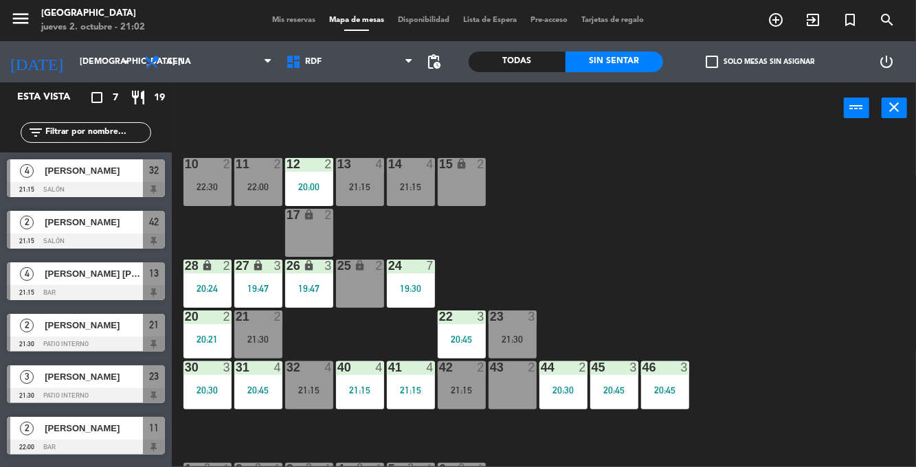
click at [503, 67] on div "Todas" at bounding box center [518, 62] width 98 height 21
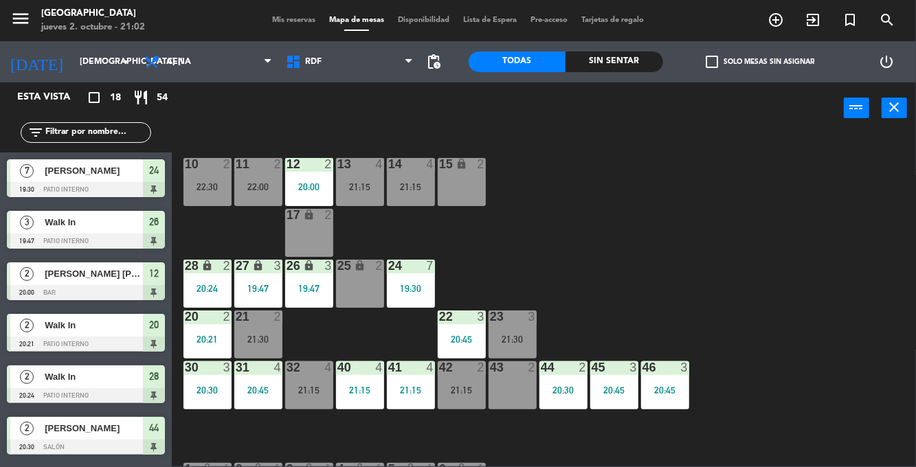
click at [311, 23] on span "Mis reservas" at bounding box center [293, 20] width 57 height 8
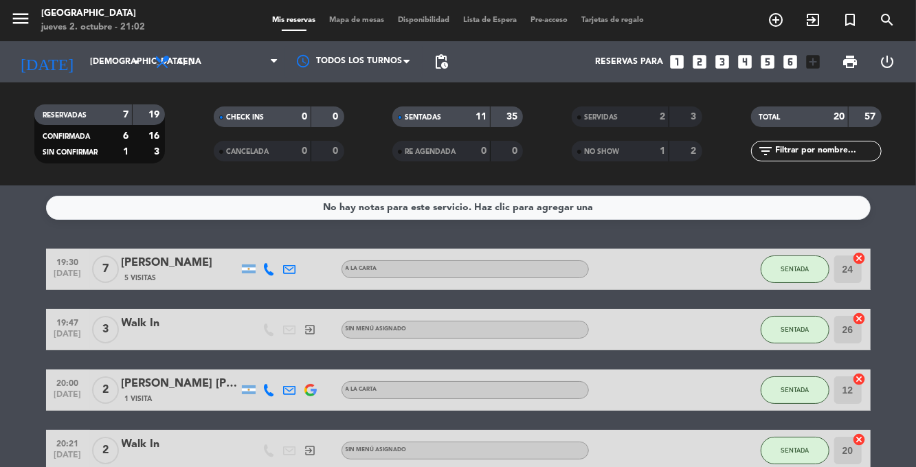
click at [344, 16] on span "Mapa de mesas" at bounding box center [356, 20] width 69 height 8
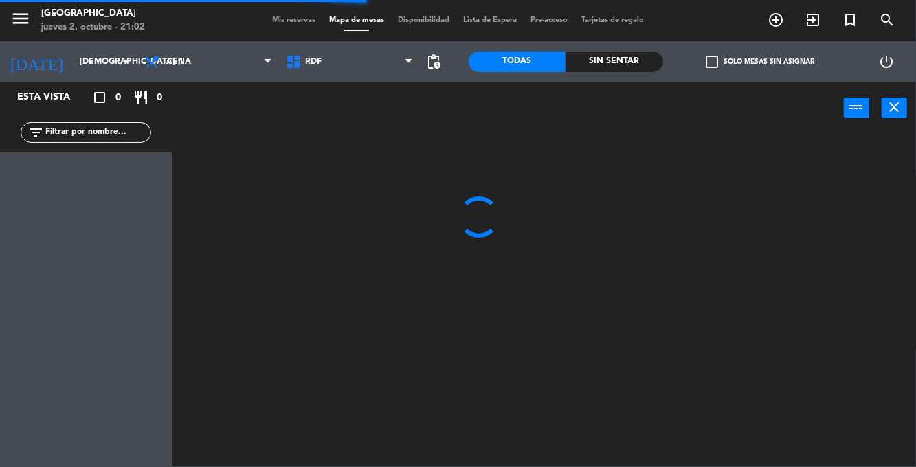
click at [597, 66] on div "Sin sentar" at bounding box center [615, 62] width 98 height 21
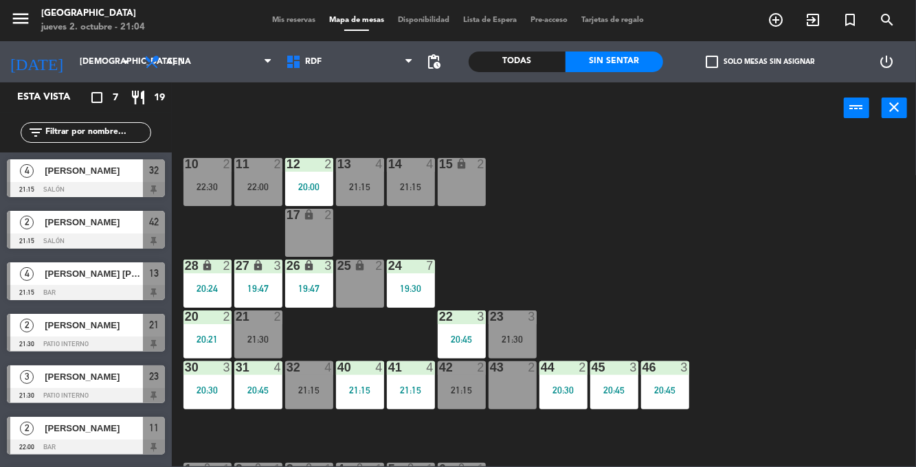
click at [300, 21] on span "Mis reservas" at bounding box center [293, 20] width 57 height 8
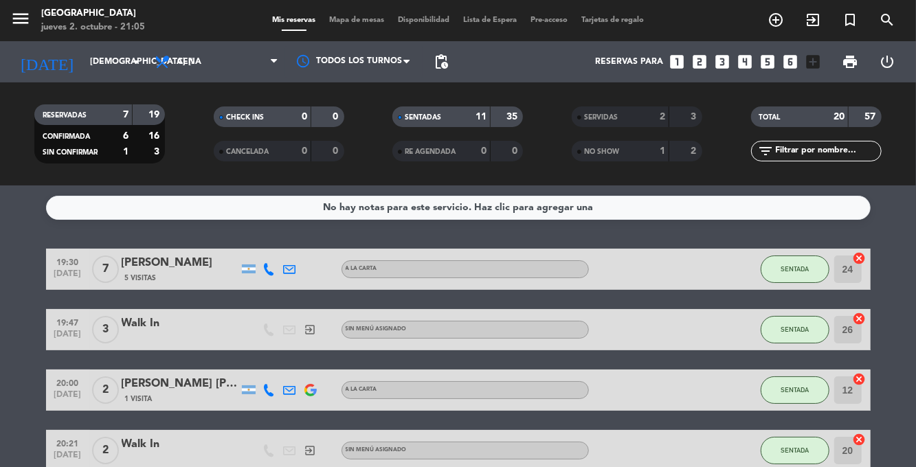
click at [352, 22] on span "Mapa de mesas" at bounding box center [356, 20] width 69 height 8
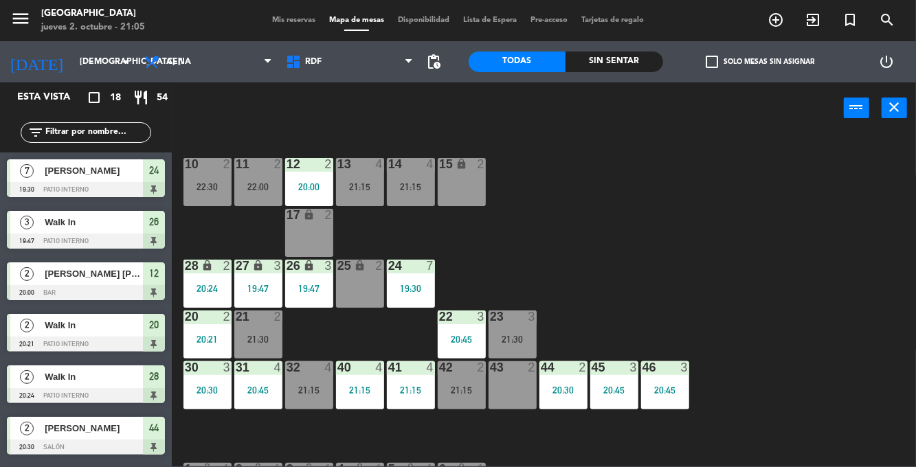
click at [643, 71] on div "Sin sentar" at bounding box center [615, 62] width 98 height 21
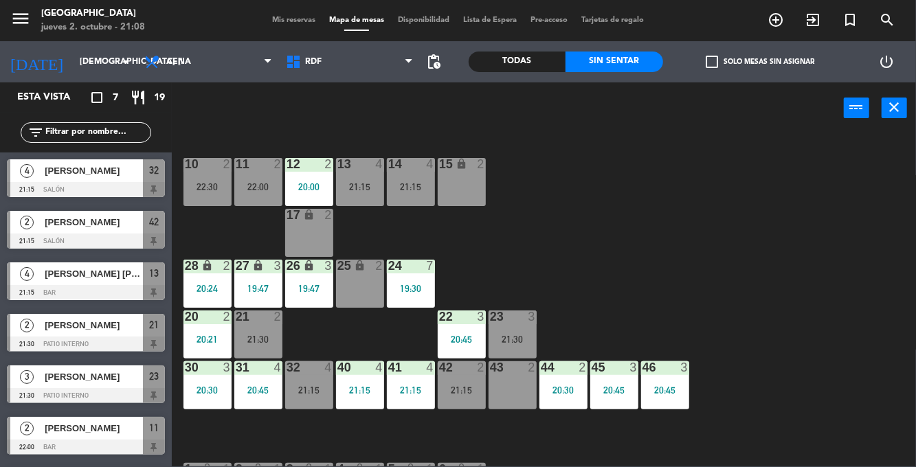
click at [513, 393] on div "43 2" at bounding box center [513, 386] width 48 height 48
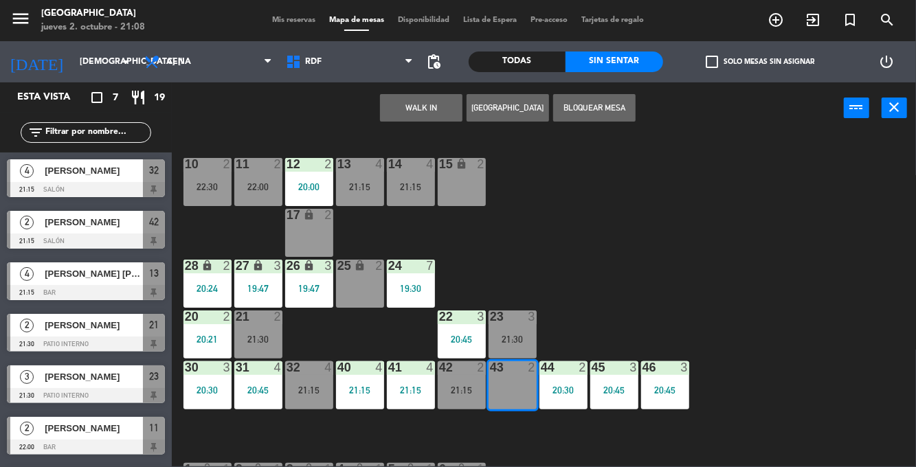
click at [430, 109] on button "WALK IN" at bounding box center [421, 107] width 82 height 27
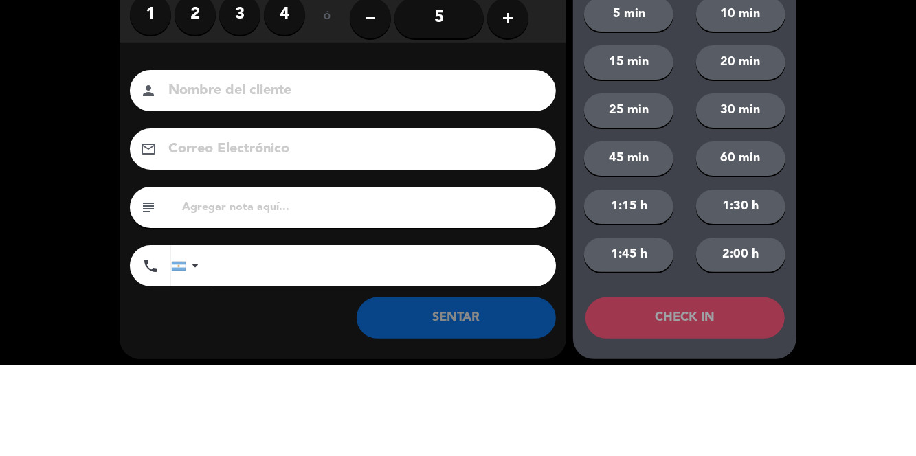
click at [194, 120] on label "2" at bounding box center [195, 105] width 41 height 41
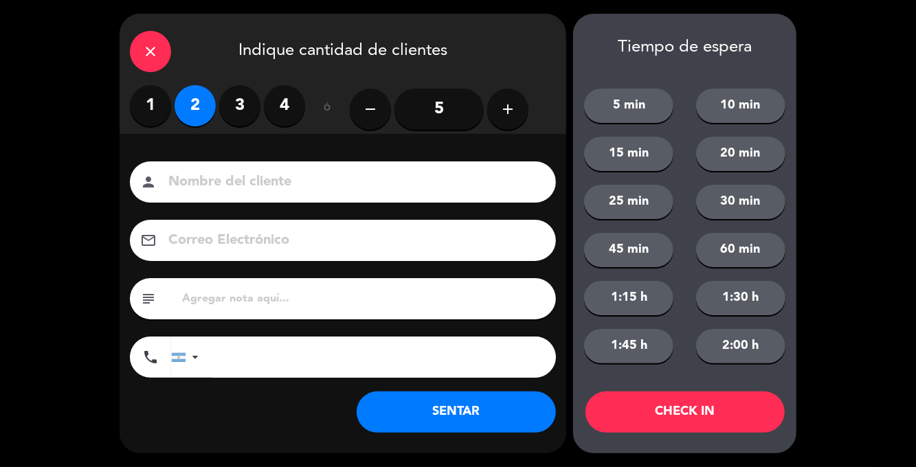
click at [423, 401] on button "SENTAR" at bounding box center [456, 412] width 199 height 41
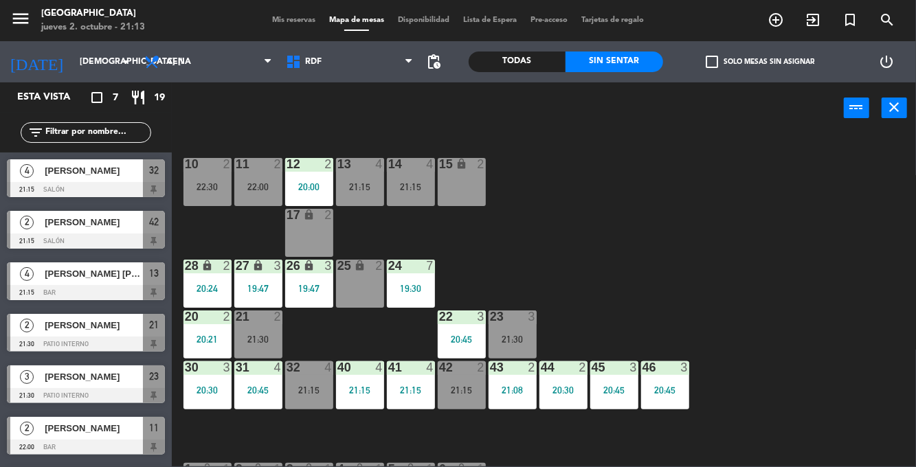
click at [369, 179] on div "13 4 21:15" at bounding box center [360, 182] width 48 height 48
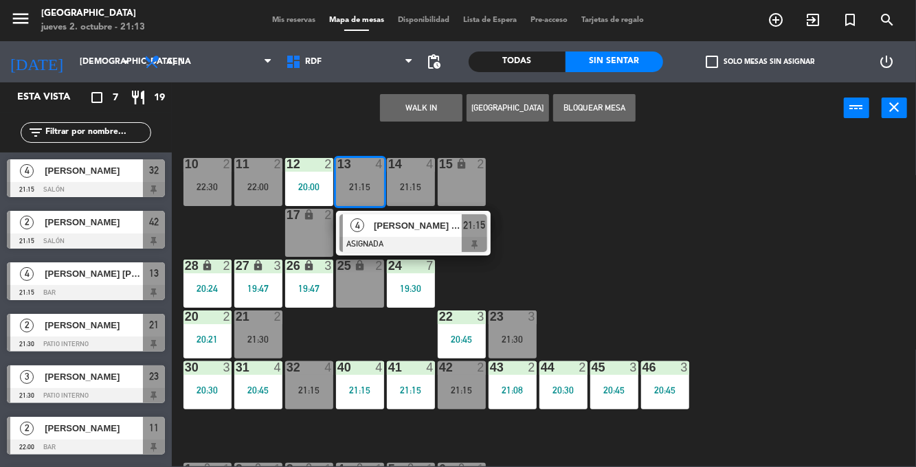
click at [749, 229] on div "10 2 22:30 11 2 22:00 12 2 20:00 13 4 21:15 4 [PERSON_NAME] [PERSON_NAME] ASIGN…" at bounding box center [549, 299] width 736 height 333
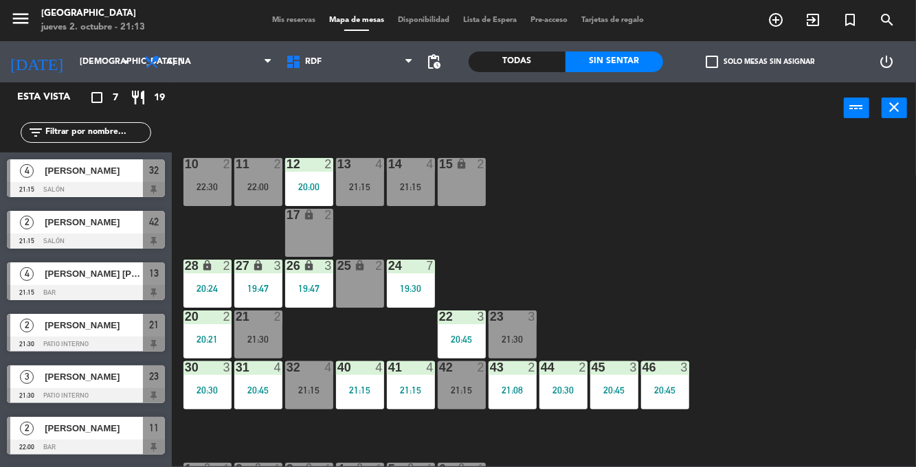
click at [421, 395] on div "21:15" at bounding box center [411, 391] width 48 height 10
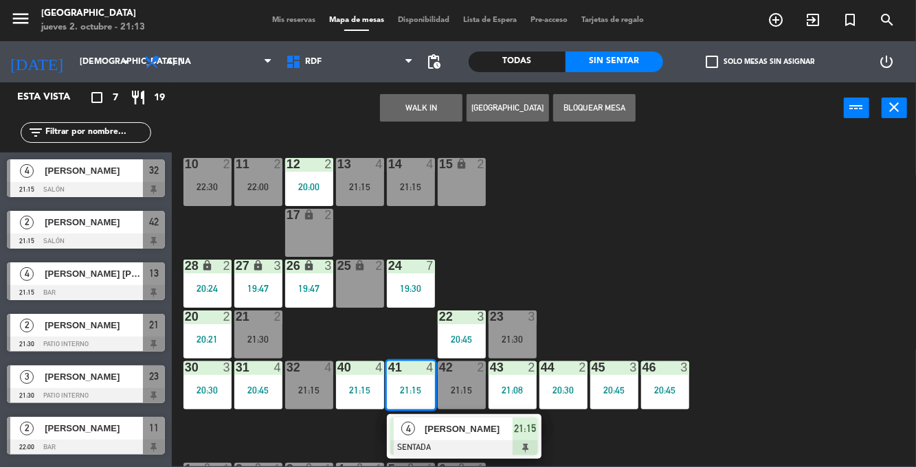
click at [498, 441] on div at bounding box center [464, 448] width 148 height 15
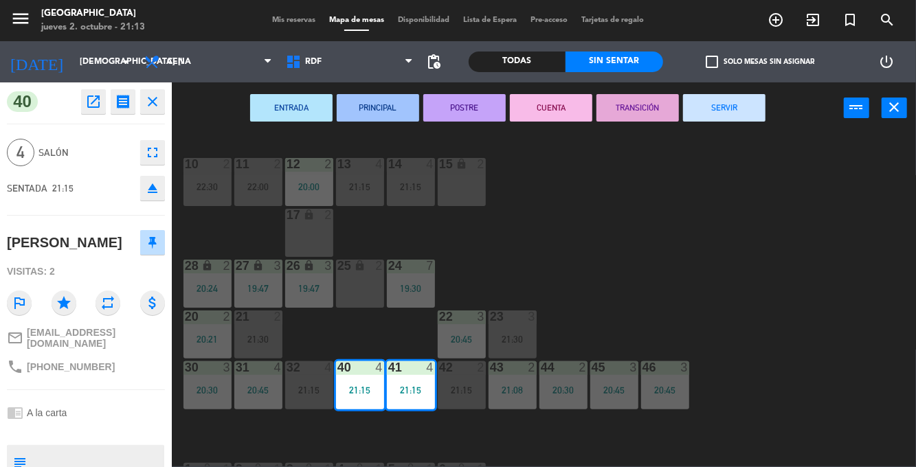
click at [151, 155] on icon "fullscreen" at bounding box center [152, 152] width 16 height 16
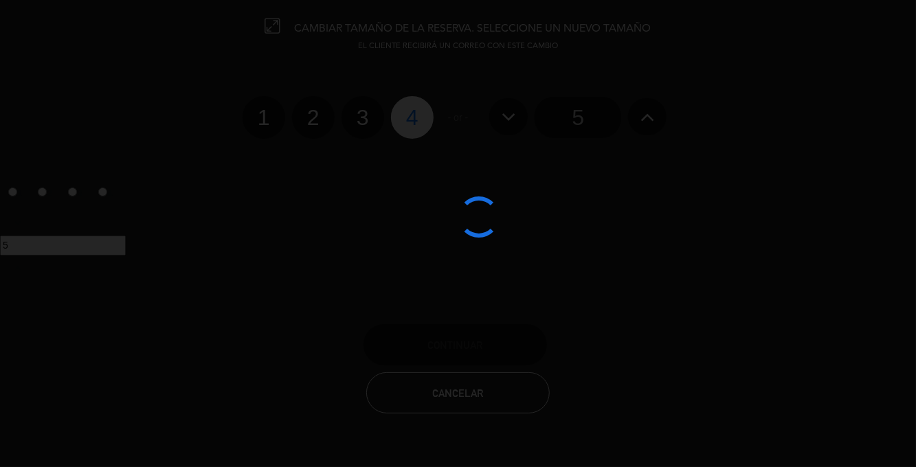
click at [581, 118] on div at bounding box center [458, 233] width 916 height 467
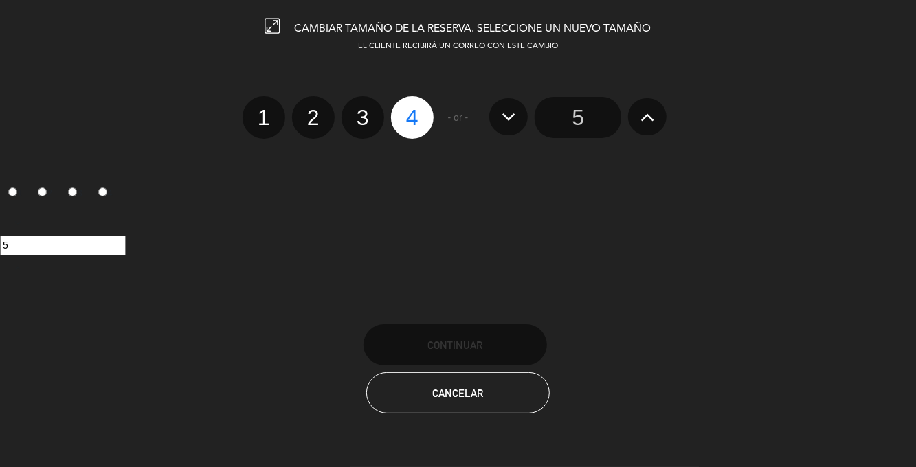
click at [596, 113] on input "5" at bounding box center [578, 117] width 87 height 41
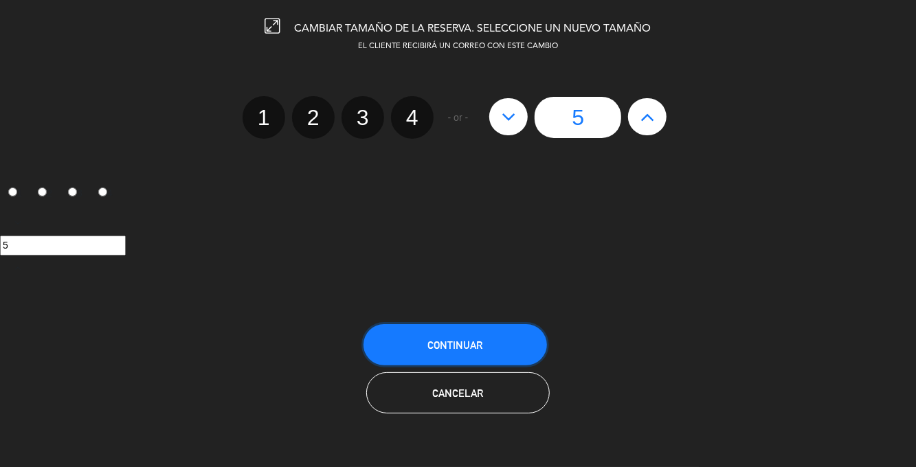
click at [496, 345] on button "Continuar" at bounding box center [456, 344] width 184 height 41
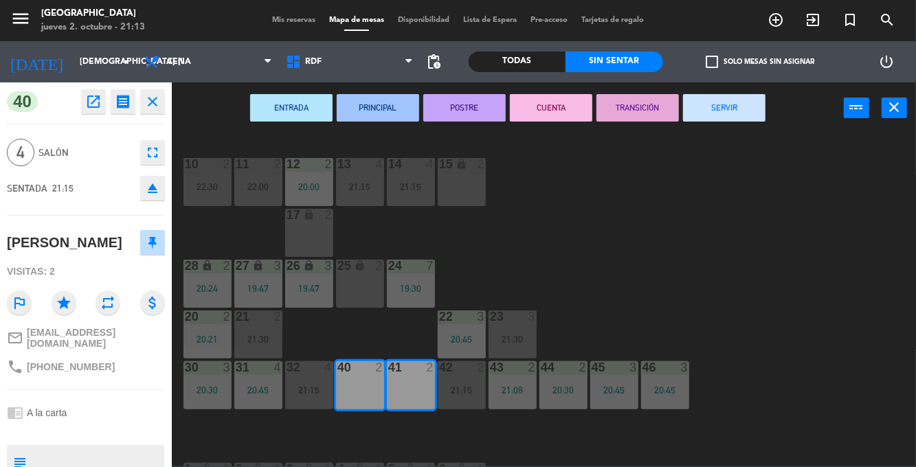
click at [576, 250] on div "10 2 22:30 11 2 22:00 12 2 20:00 13 4 21:15 14 4 21:15 15 lock 2 17 lock 2 24 7…" at bounding box center [549, 299] width 736 height 333
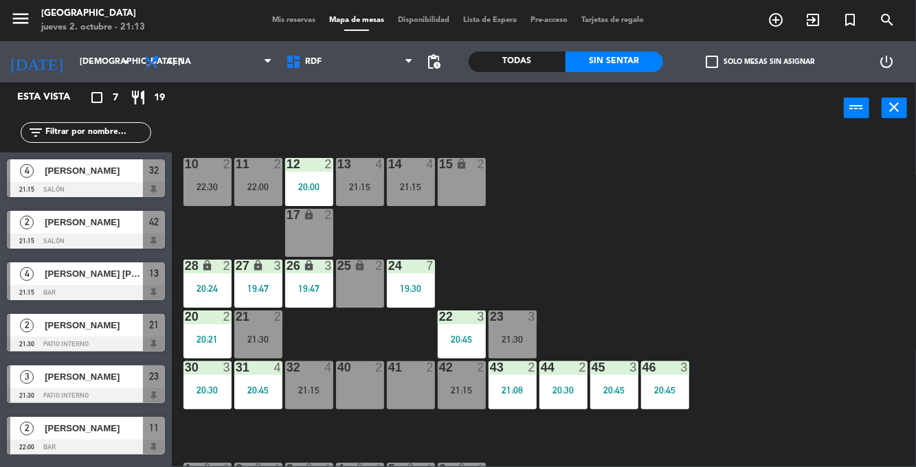
click at [522, 56] on div "Todas" at bounding box center [518, 62] width 98 height 21
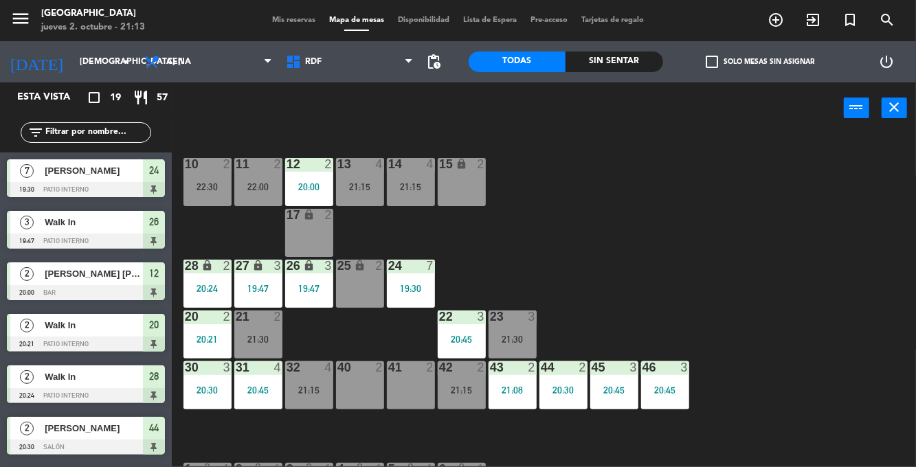
click at [344, 375] on div "40 2" at bounding box center [360, 386] width 48 height 48
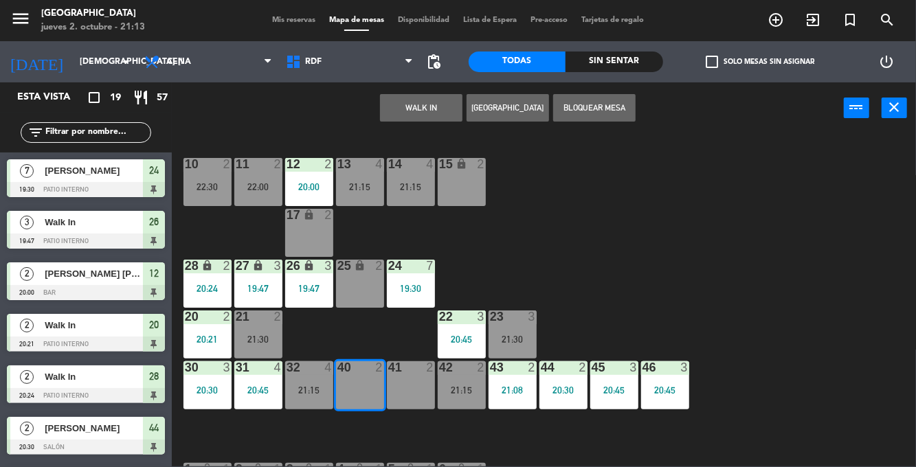
click at [307, 331] on div "10 2 22:30 11 2 22:00 12 2 20:00 13 4 21:15 14 4 21:15 15 lock 2 17 lock 2 24 7…" at bounding box center [549, 299] width 736 height 333
